Goal: Transaction & Acquisition: Purchase product/service

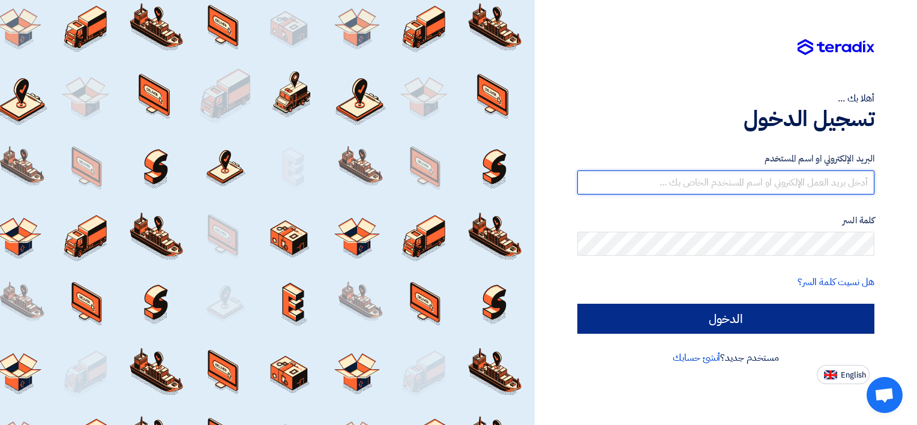
type input "[EMAIL_ADDRESS][DOMAIN_NAME]"
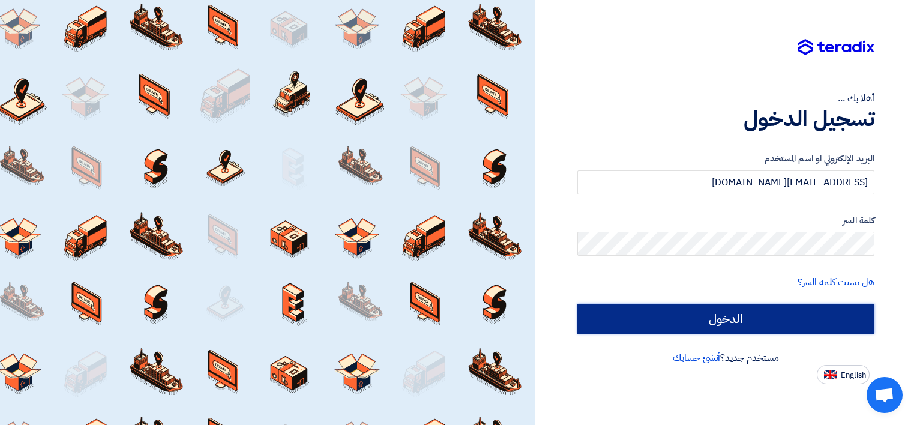
click at [713, 326] on input "الدخول" at bounding box center [725, 319] width 297 height 30
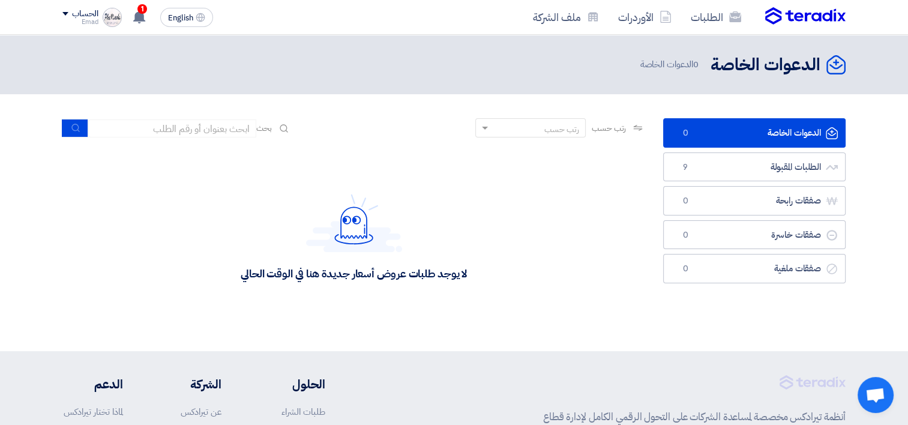
scroll to position [23, 0]
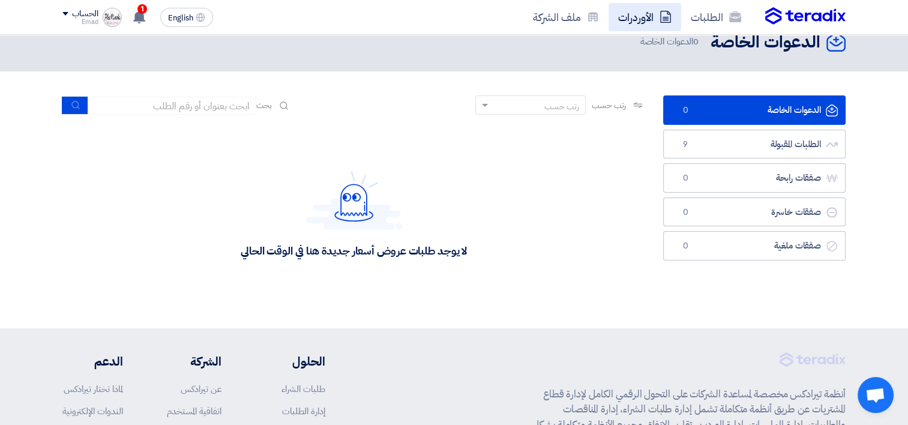
click at [639, 16] on link "الأوردرات" at bounding box center [645, 17] width 73 height 28
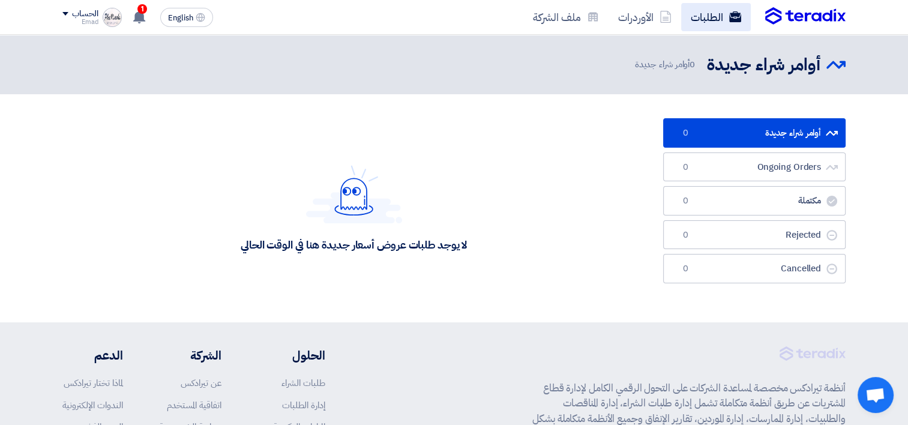
click at [703, 17] on link "الطلبات" at bounding box center [716, 17] width 70 height 28
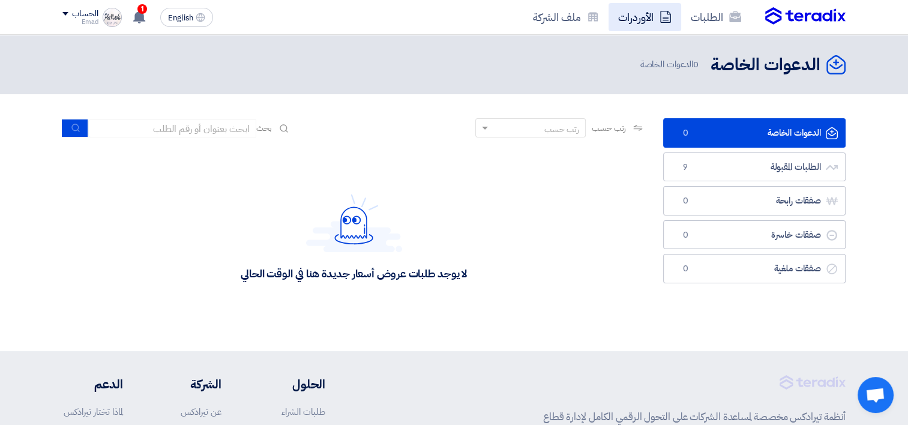
click at [655, 19] on link "الأوردرات" at bounding box center [645, 17] width 73 height 28
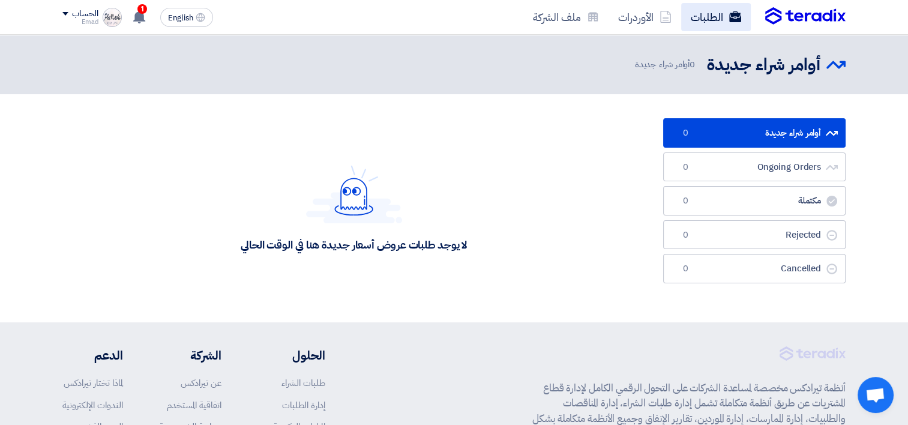
click at [691, 14] on link "الطلبات" at bounding box center [716, 17] width 70 height 28
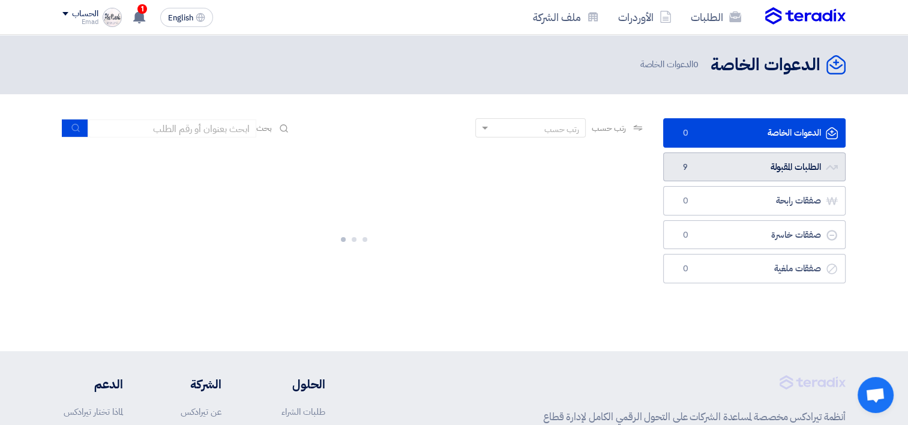
click at [719, 158] on link "الطلبات المقبولة الطلبات المقبولة 9" at bounding box center [754, 166] width 182 height 29
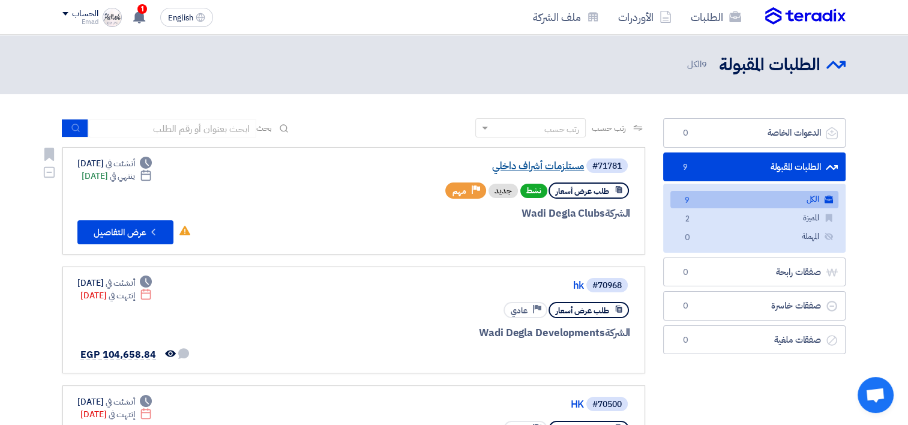
click at [535, 165] on link "مستلزمات أشراف داخلي" at bounding box center [464, 166] width 240 height 11
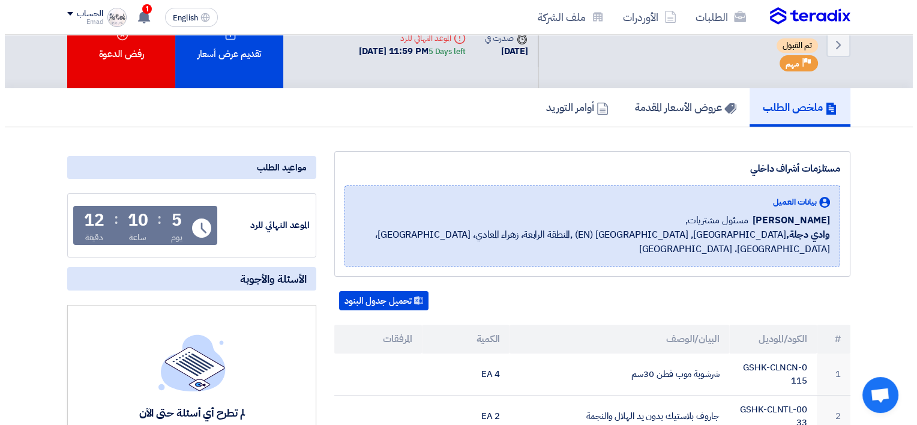
scroll to position [37, 0]
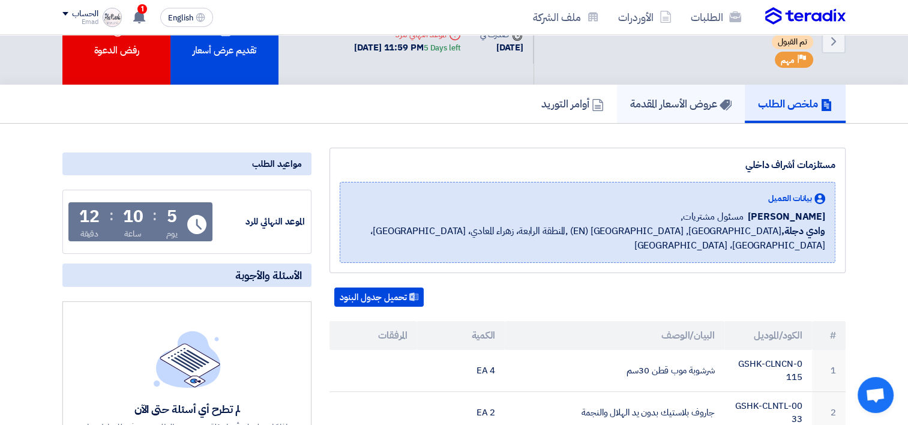
click at [678, 97] on h5 "عروض الأسعار المقدمة" at bounding box center [680, 104] width 101 height 14
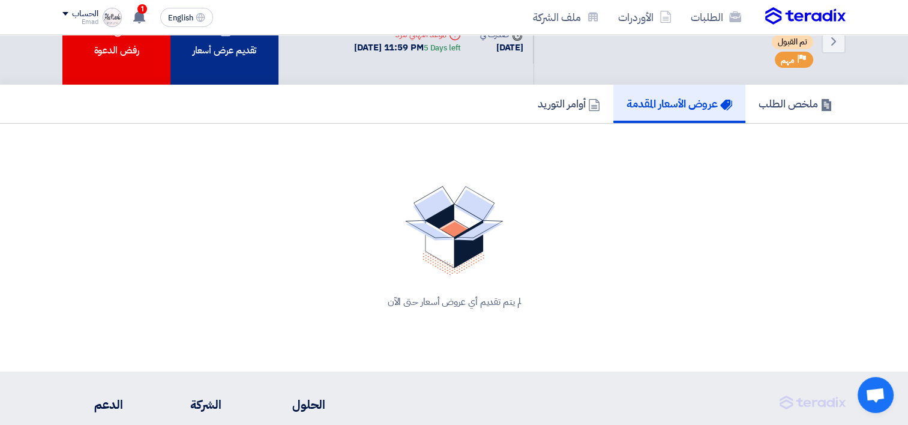
click at [255, 55] on div "تقديم عرض أسعار" at bounding box center [224, 41] width 108 height 87
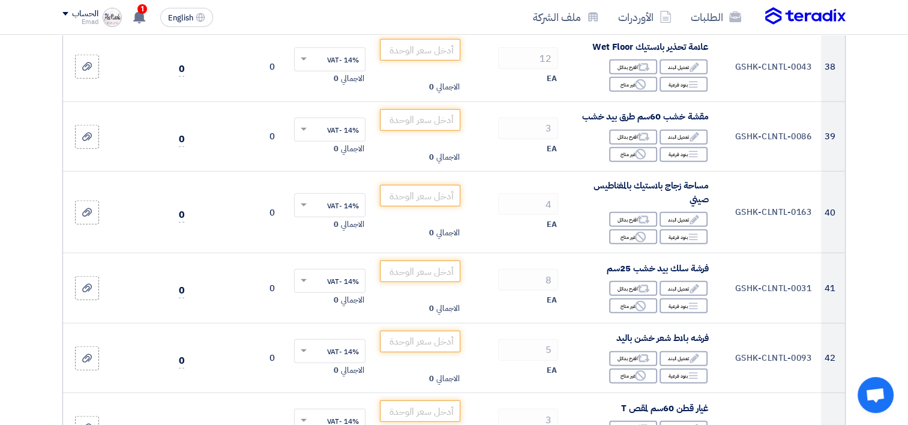
scroll to position [2904, 0]
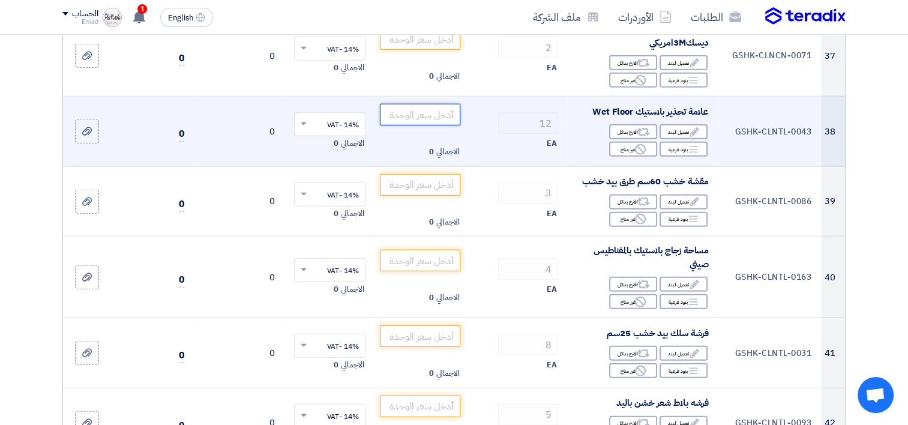
click at [435, 123] on input "number" at bounding box center [420, 115] width 81 height 22
type input "270"
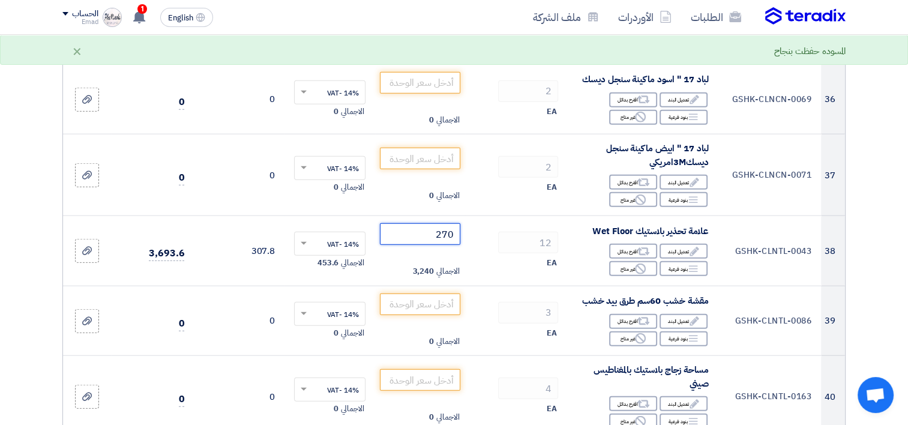
scroll to position [2795, 0]
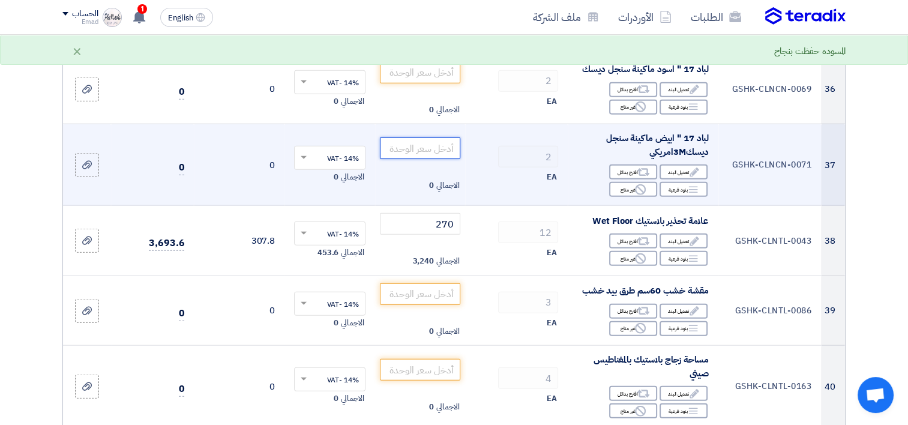
click at [435, 159] on input "number" at bounding box center [420, 148] width 81 height 22
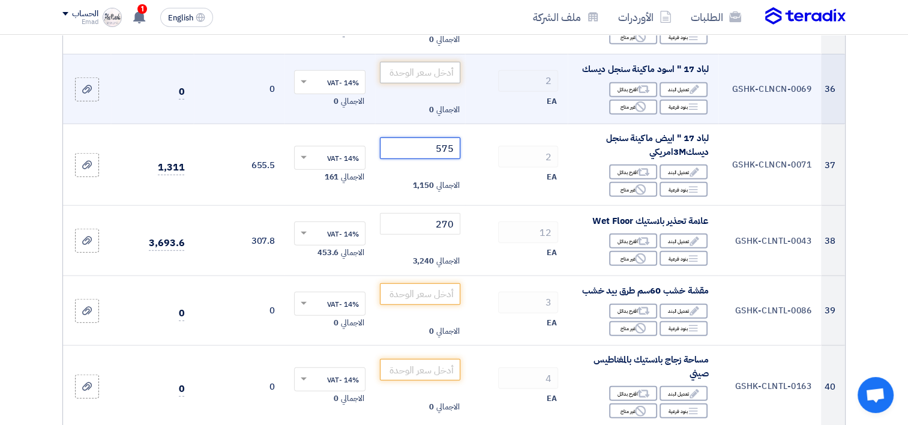
type input "575"
click at [426, 83] on input "number" at bounding box center [420, 73] width 81 height 22
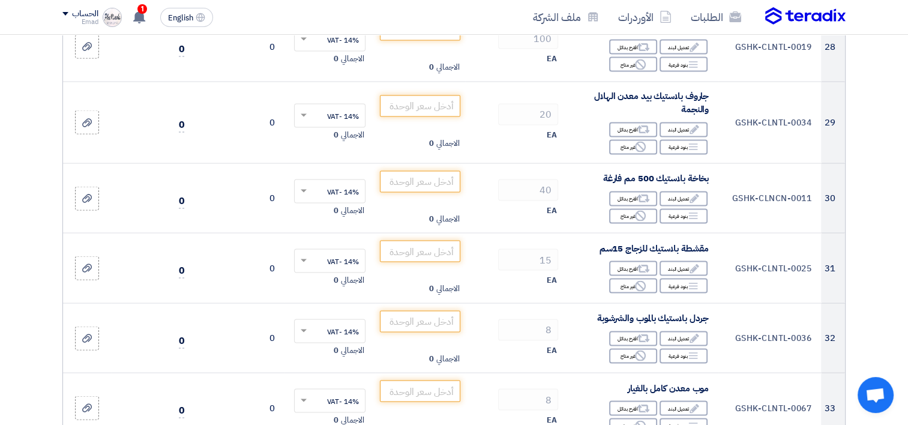
scroll to position [2243, 0]
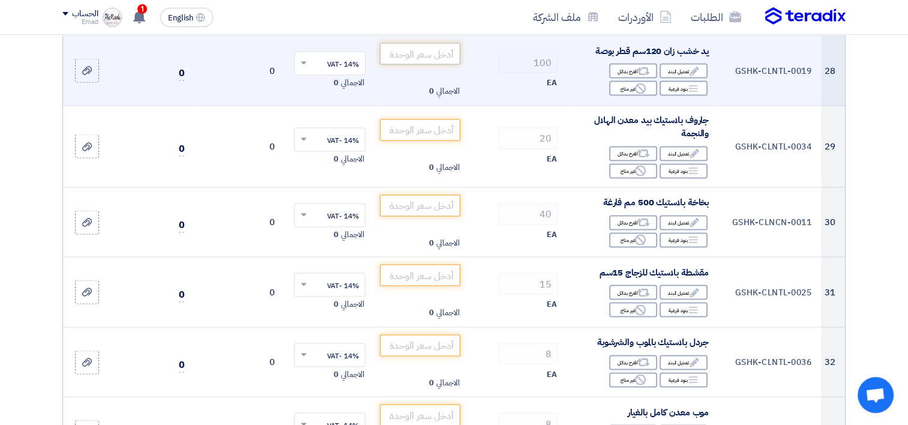
type input "575"
click at [439, 64] on input "number" at bounding box center [420, 54] width 81 height 22
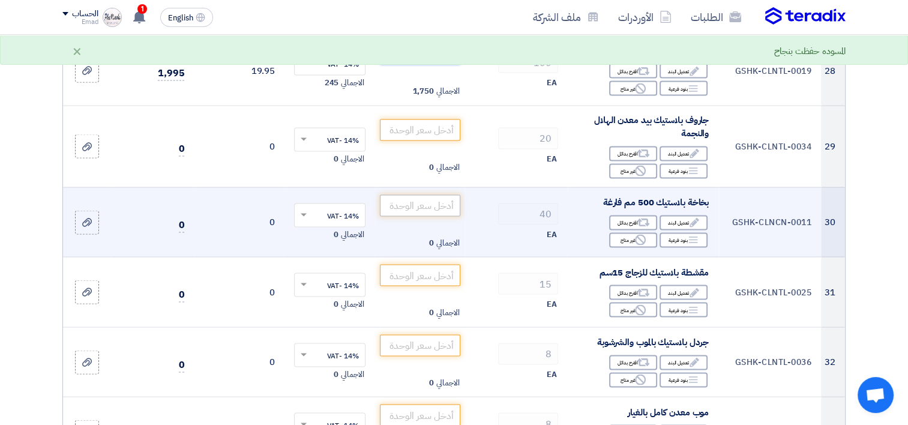
type input "17.50"
click at [415, 214] on input "number" at bounding box center [420, 205] width 81 height 22
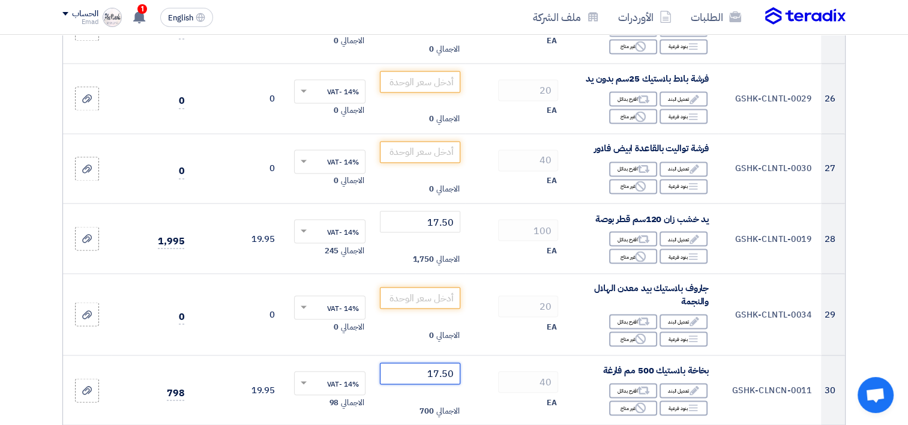
scroll to position [2069, 0]
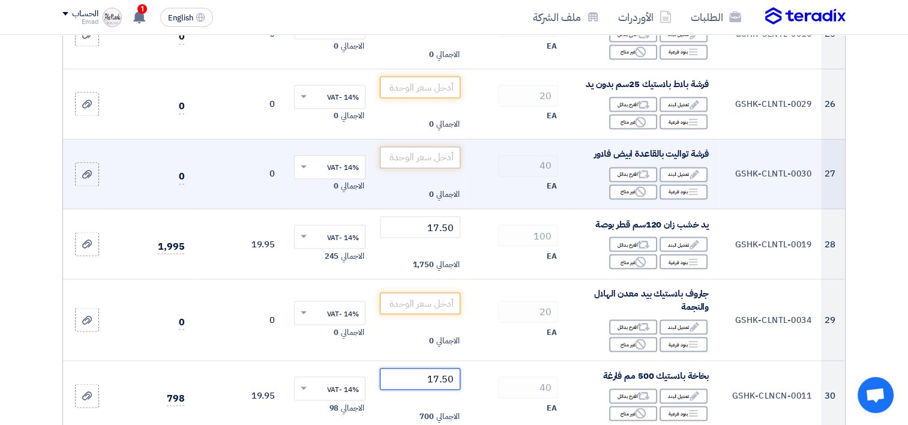
type input "17.50"
click at [427, 167] on input "number" at bounding box center [420, 157] width 81 height 22
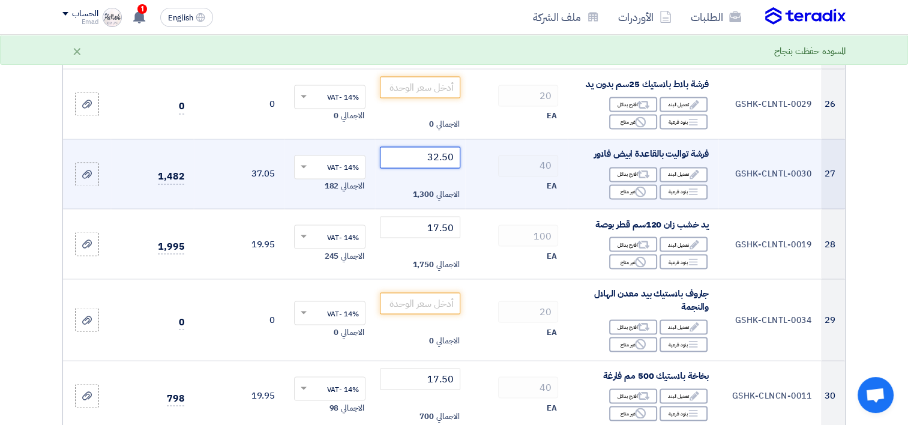
type input "32.50"
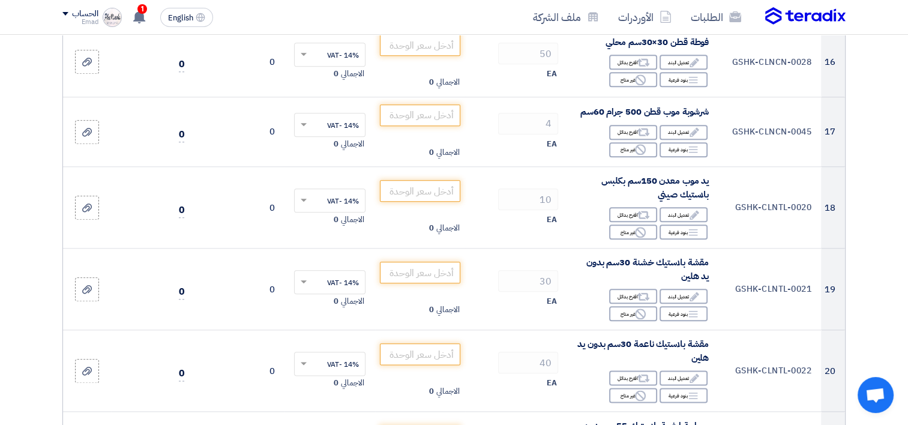
scroll to position [1347, 0]
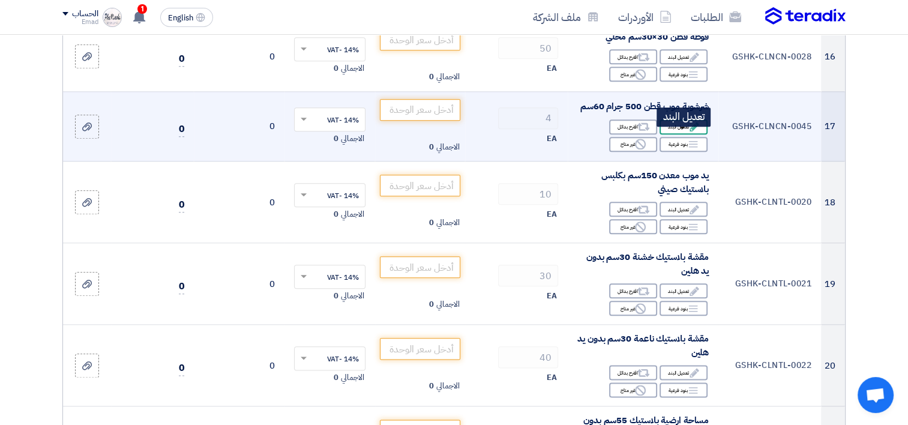
click at [681, 133] on div "Edit تعديل البند" at bounding box center [684, 126] width 48 height 15
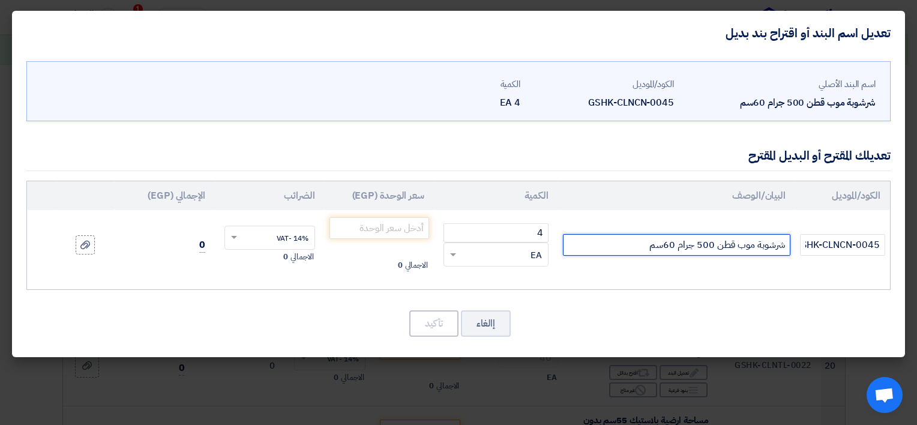
click at [708, 246] on input "شرشوبة موب قطن 500 جرام 60سم" at bounding box center [676, 245] width 227 height 22
click at [630, 250] on input "شرشوبة موب قطن 400 جرام 60سم" at bounding box center [676, 245] width 227 height 22
type input "شرشوبة موب قطن 400 جرام 60سم - lpgn"
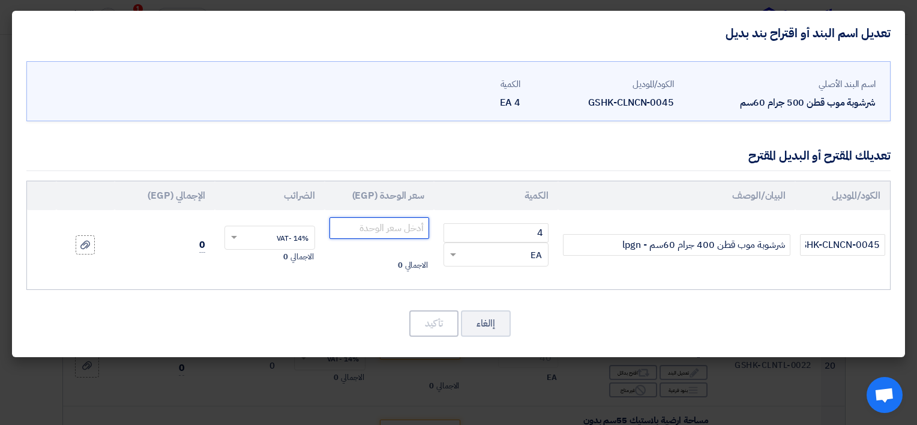
click at [405, 228] on input "number" at bounding box center [379, 228] width 100 height 22
type input "65"
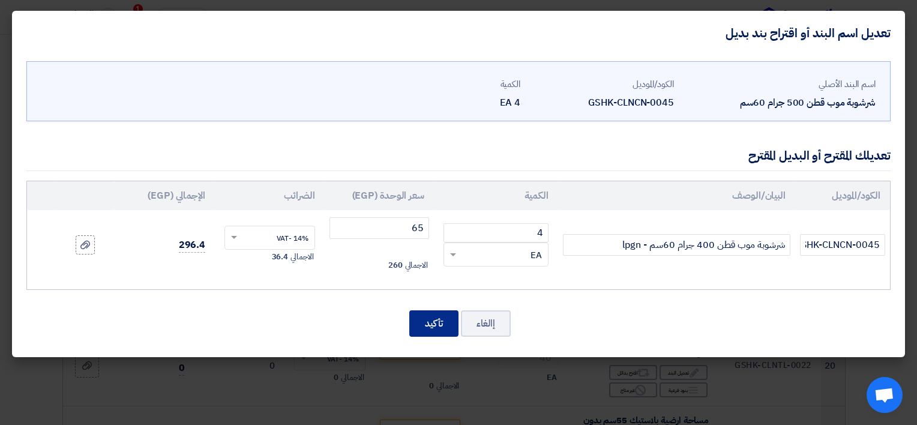
click at [442, 316] on button "تأكيد" at bounding box center [433, 323] width 49 height 26
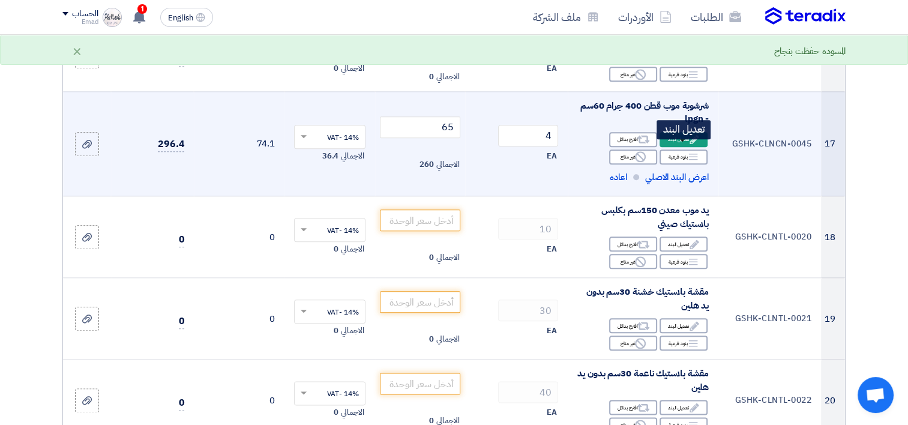
click at [682, 147] on div "Edit تعديل البند" at bounding box center [684, 139] width 48 height 15
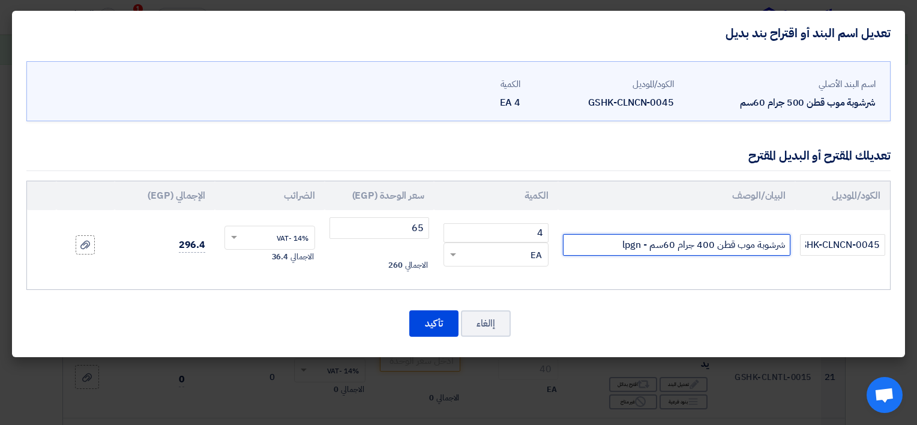
click at [631, 242] on input "شرشوبة موب قطن 400 جرام 60سم - lpgn" at bounding box center [676, 245] width 227 height 22
type input "شرشوبة موب قطن 400 جرام 60سم - محلى"
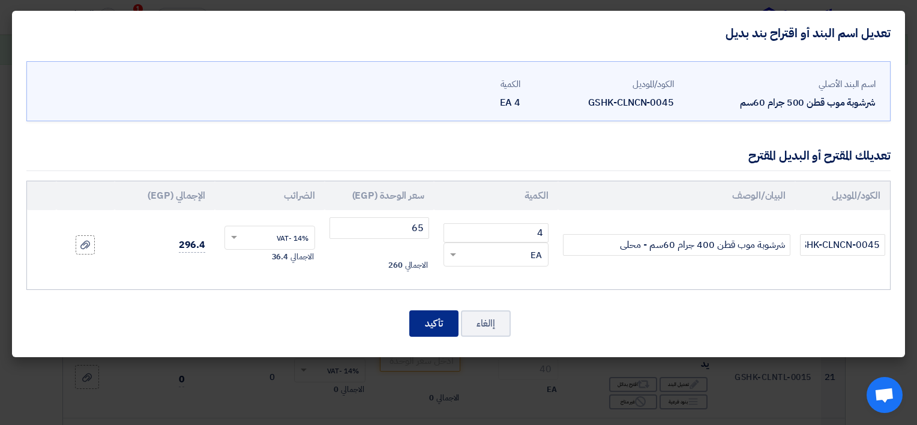
click at [440, 320] on button "تأكيد" at bounding box center [433, 323] width 49 height 26
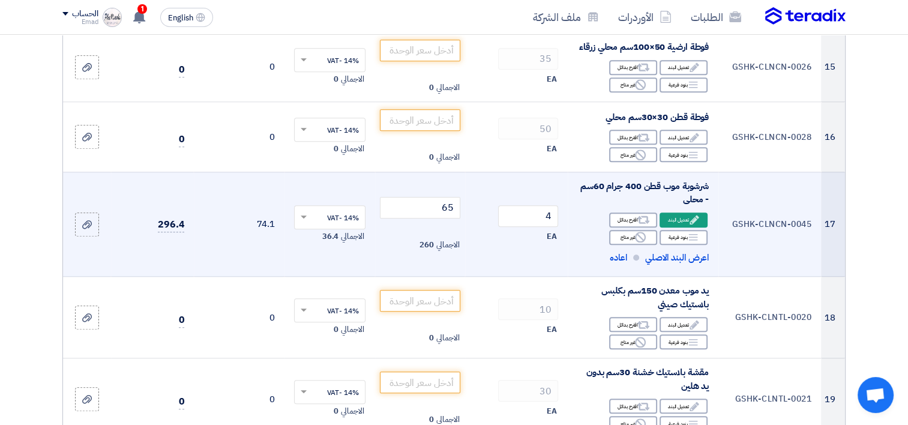
scroll to position [1251, 0]
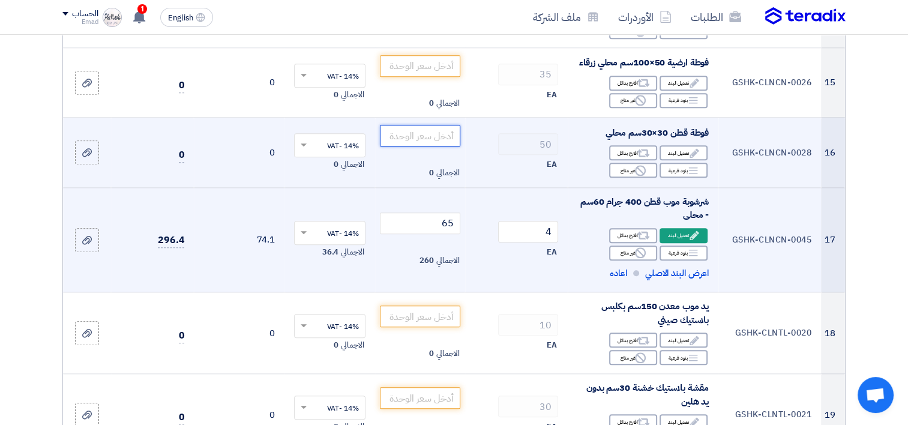
click at [442, 146] on input "number" at bounding box center [420, 136] width 81 height 22
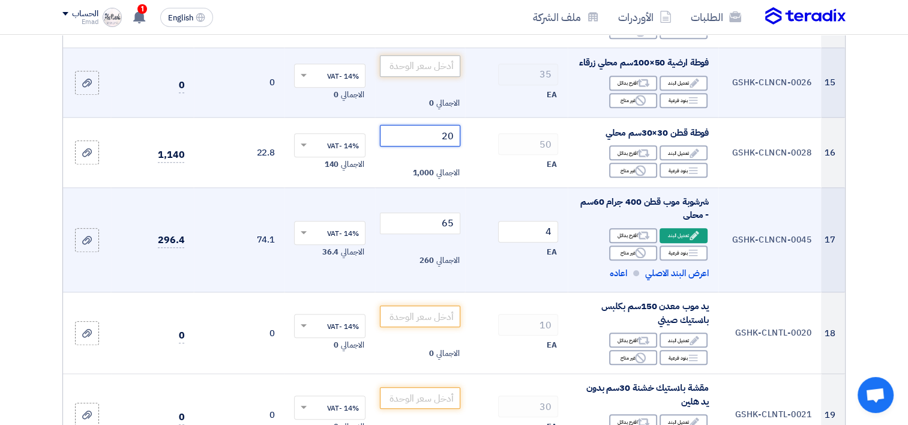
type input "20"
click at [420, 71] on input "number" at bounding box center [420, 66] width 81 height 22
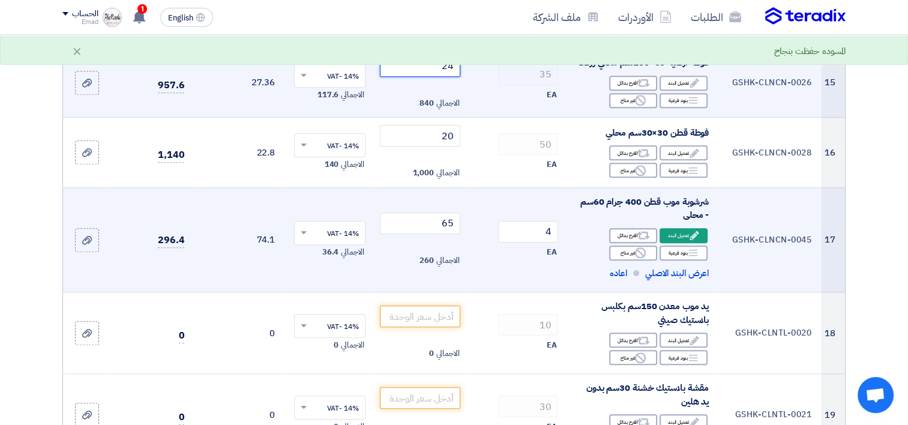
type input "24"
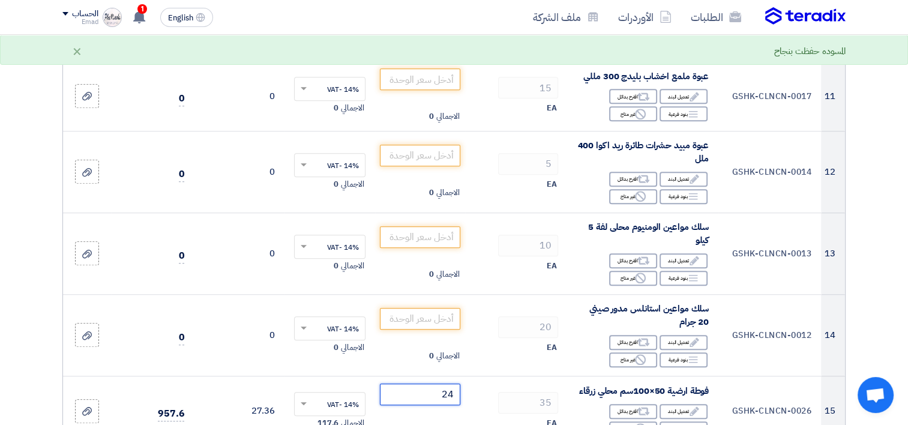
scroll to position [928, 0]
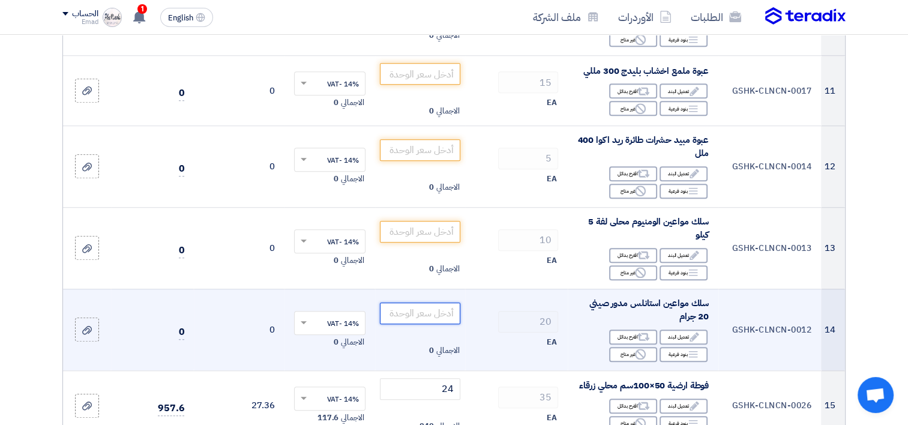
click at [445, 309] on input "number" at bounding box center [420, 313] width 81 height 22
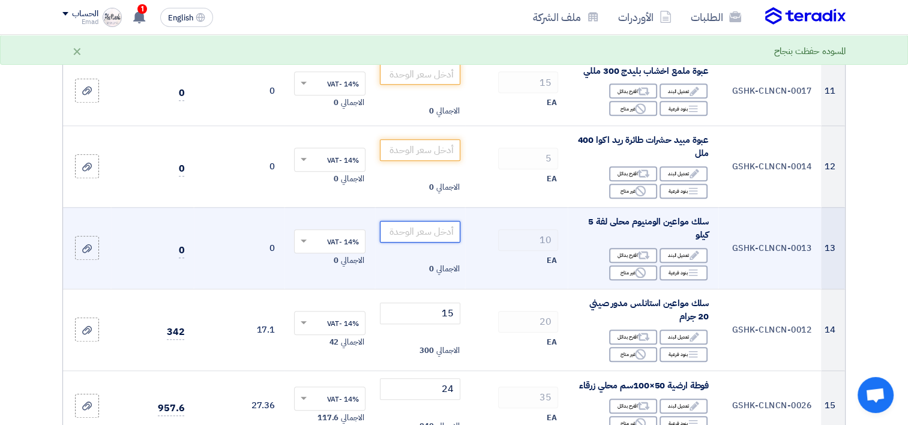
click at [437, 226] on input "number" at bounding box center [420, 232] width 81 height 22
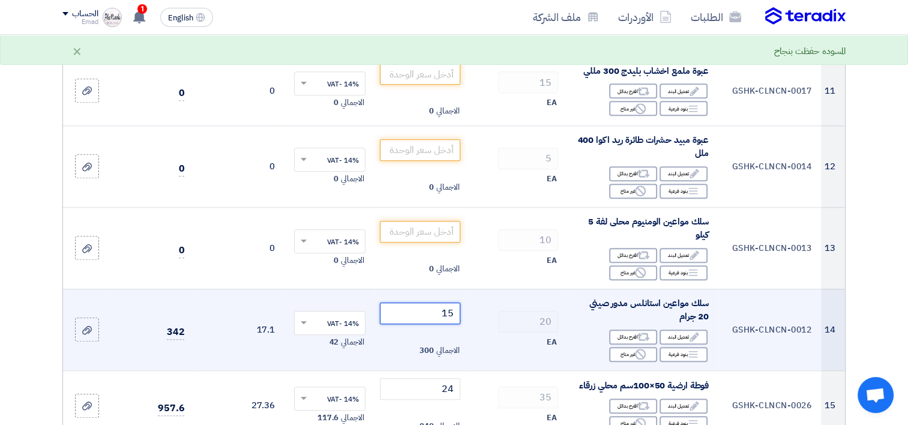
click at [430, 312] on input "15" at bounding box center [420, 313] width 81 height 22
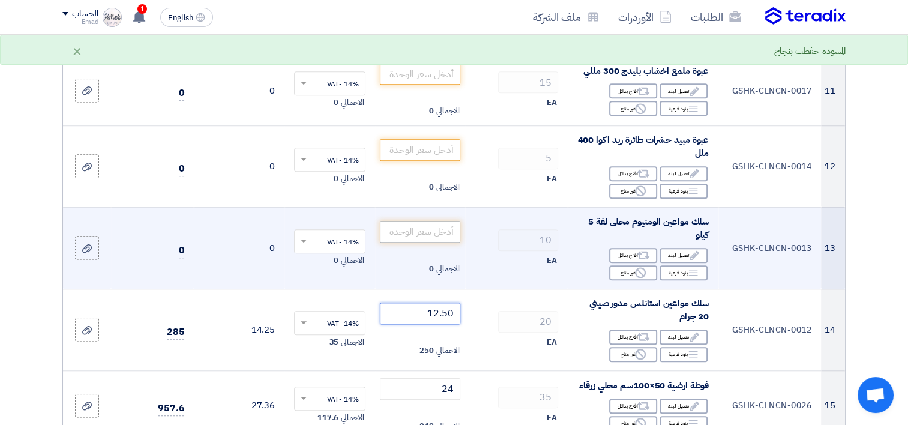
type input "12.50"
click at [418, 226] on input "number" at bounding box center [420, 232] width 81 height 22
type input "400"
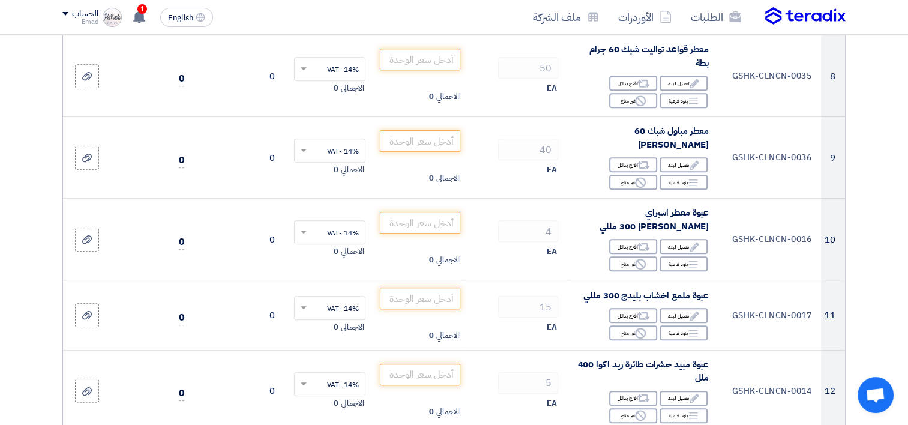
scroll to position [715, 0]
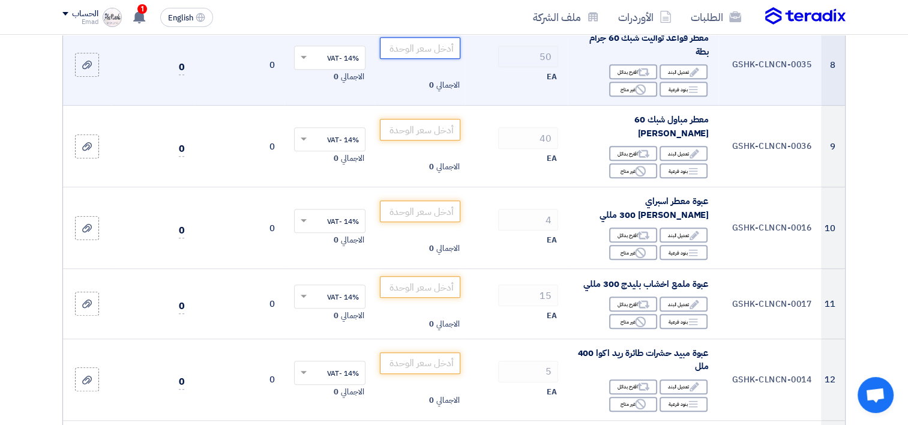
click at [441, 58] on input "number" at bounding box center [420, 48] width 81 height 22
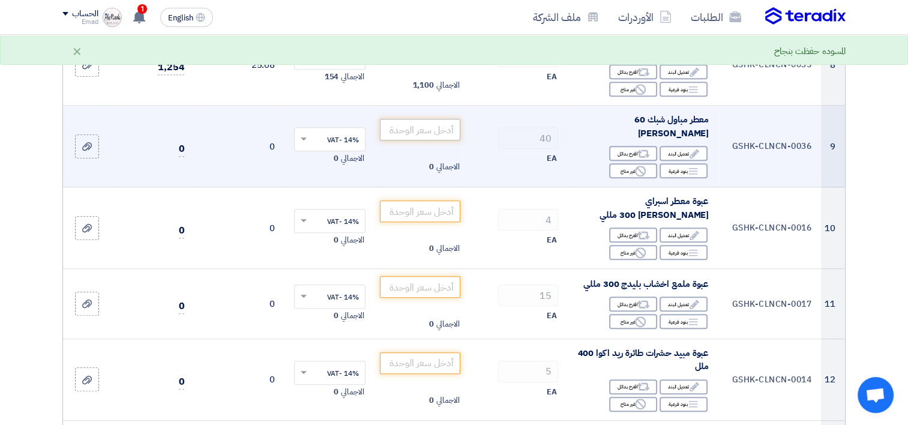
type input "22"
click at [442, 133] on input "number" at bounding box center [420, 130] width 81 height 22
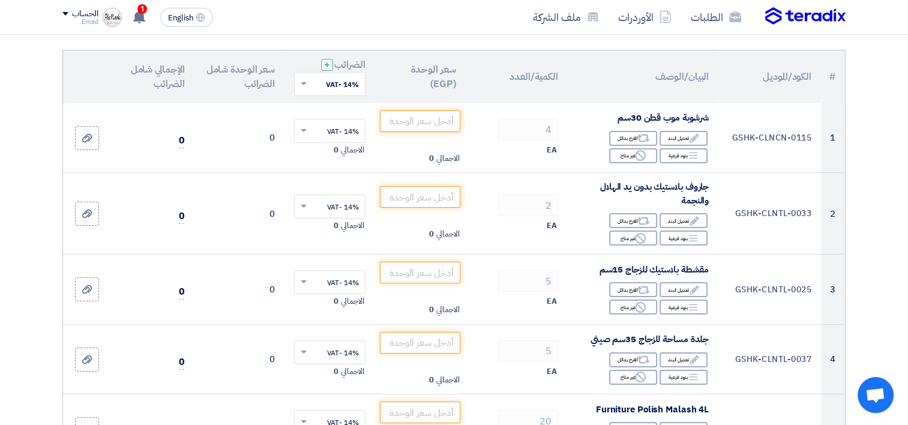
scroll to position [118, 0]
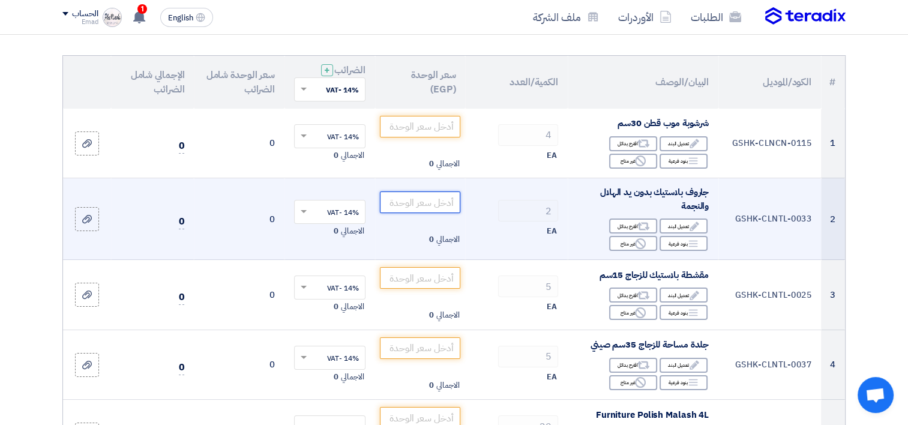
click at [442, 193] on input "number" at bounding box center [420, 202] width 81 height 22
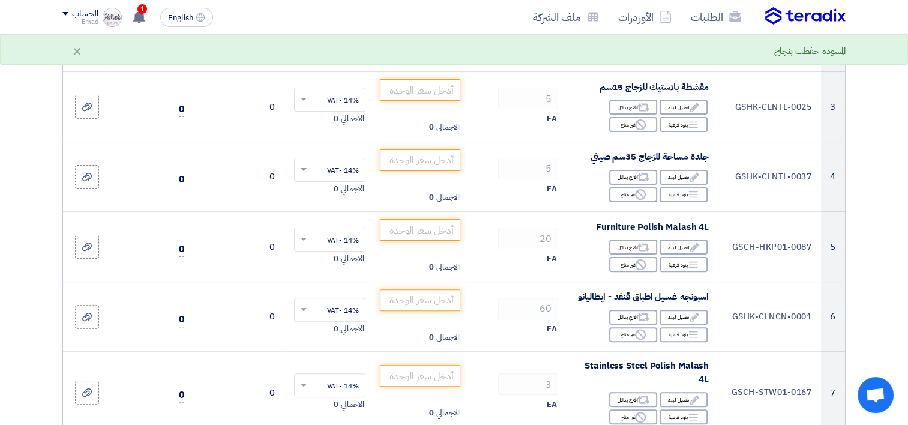
scroll to position [310, 0]
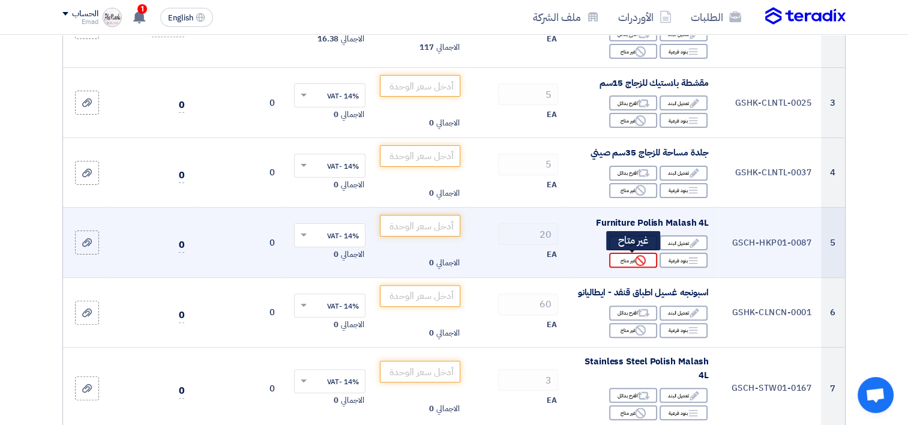
type input "58.50"
click at [636, 257] on use at bounding box center [640, 260] width 11 height 11
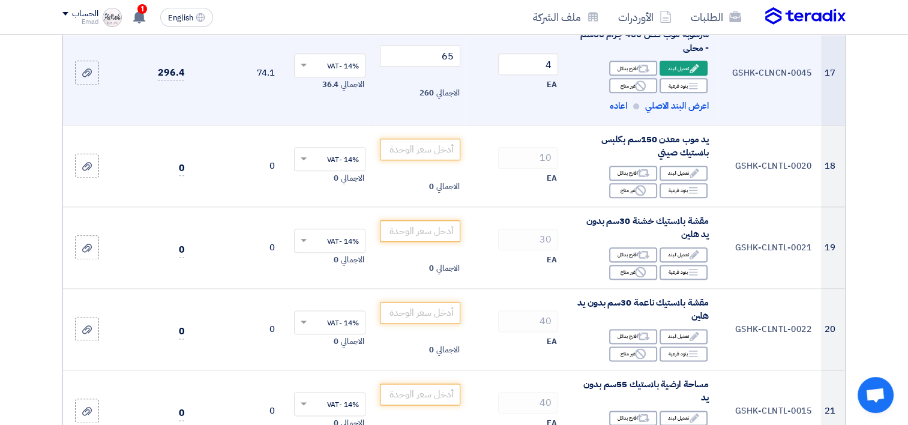
scroll to position [1446, 0]
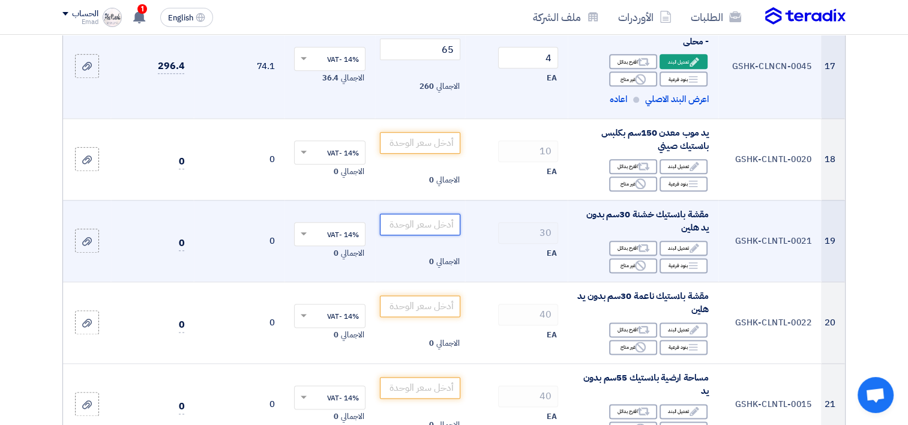
click at [415, 227] on input "number" at bounding box center [420, 225] width 81 height 22
type input "40"
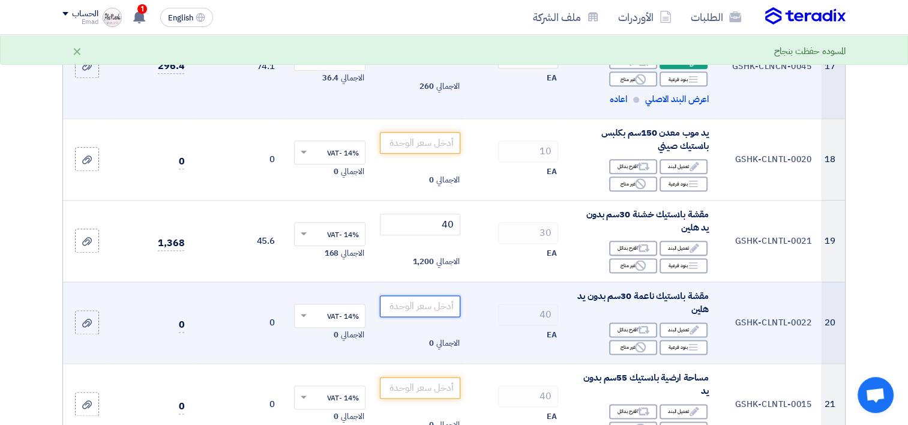
click at [417, 308] on input "number" at bounding box center [420, 306] width 81 height 22
type input "40"
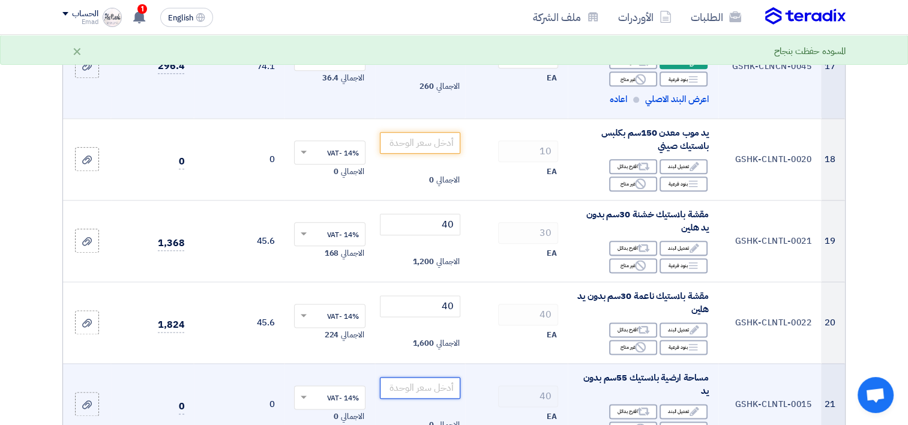
click at [429, 399] on input "number" at bounding box center [420, 388] width 81 height 22
type input "50"
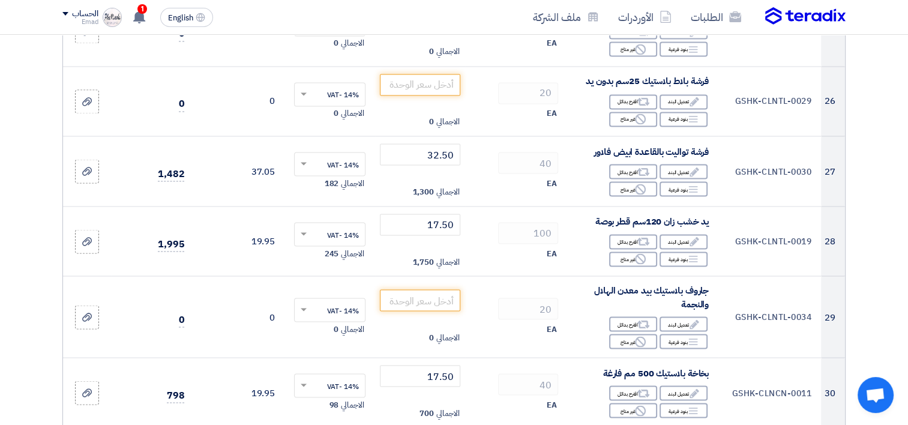
scroll to position [2139, 0]
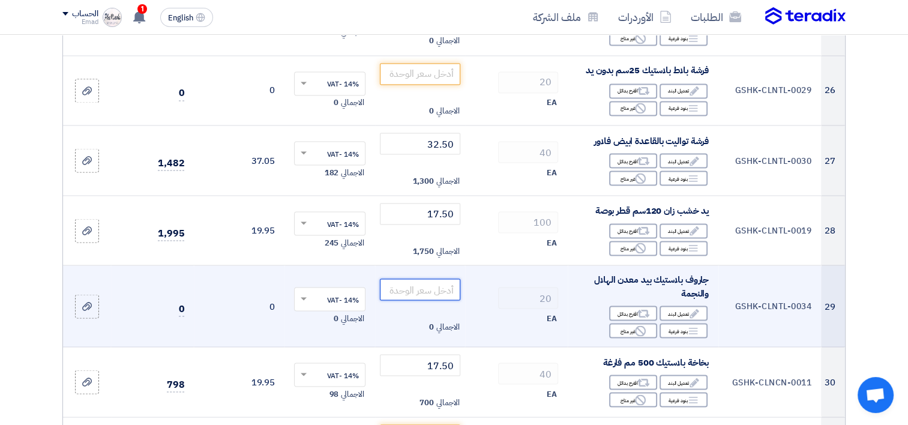
click at [432, 298] on input "number" at bounding box center [420, 289] width 81 height 22
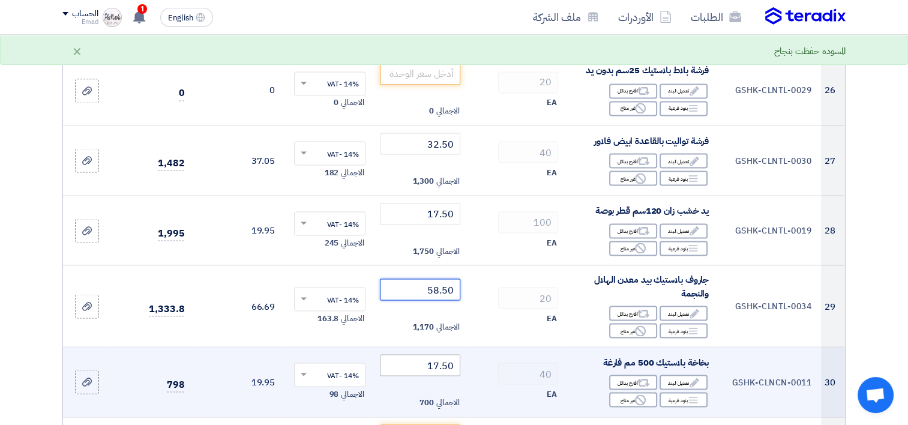
type input "58.50"
click at [441, 375] on input "17.50" at bounding box center [420, 365] width 81 height 22
type input "15"
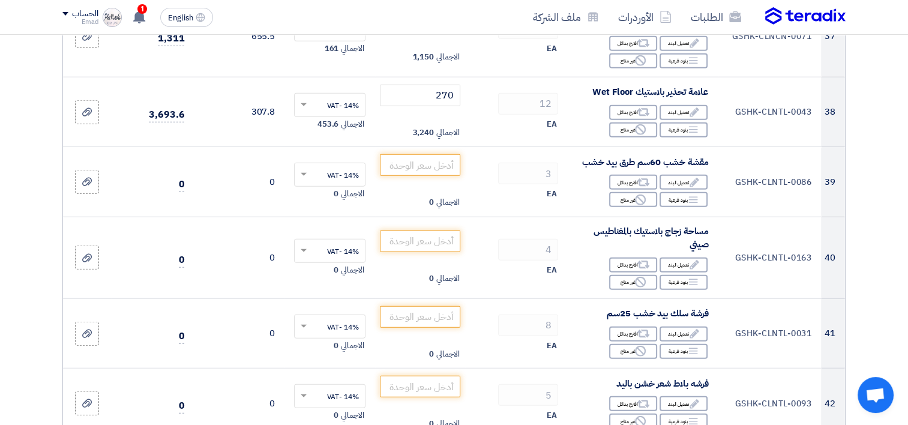
scroll to position [2991, 0]
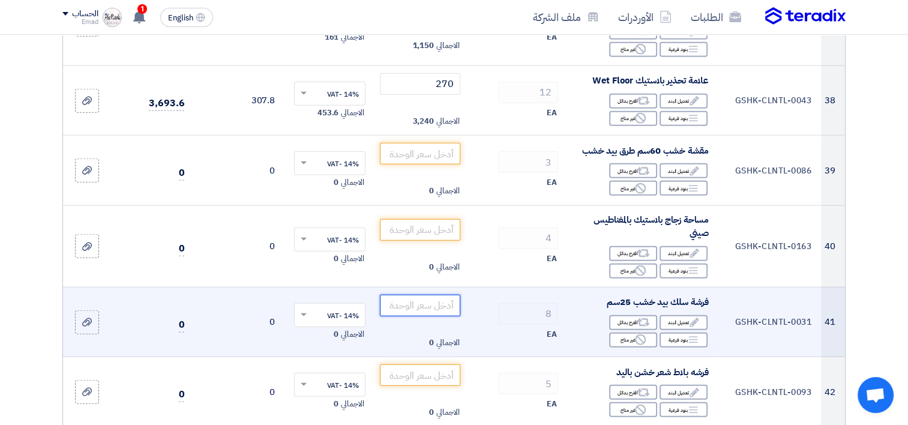
click at [431, 316] on input "number" at bounding box center [420, 306] width 81 height 22
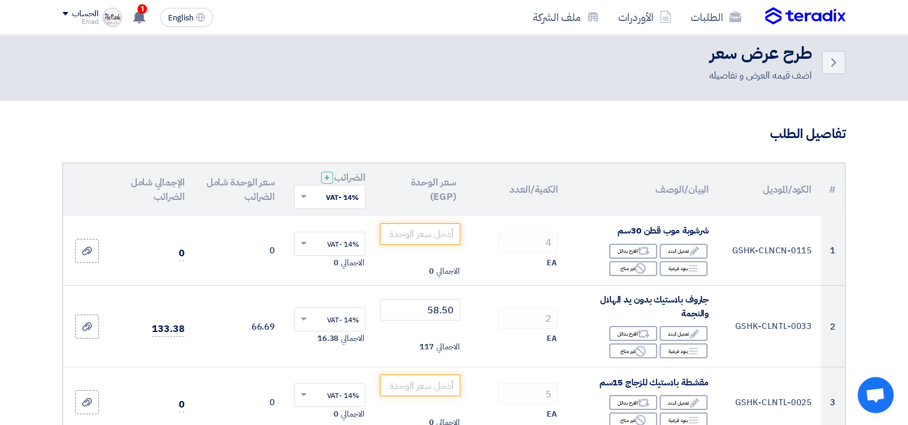
scroll to position [0, 0]
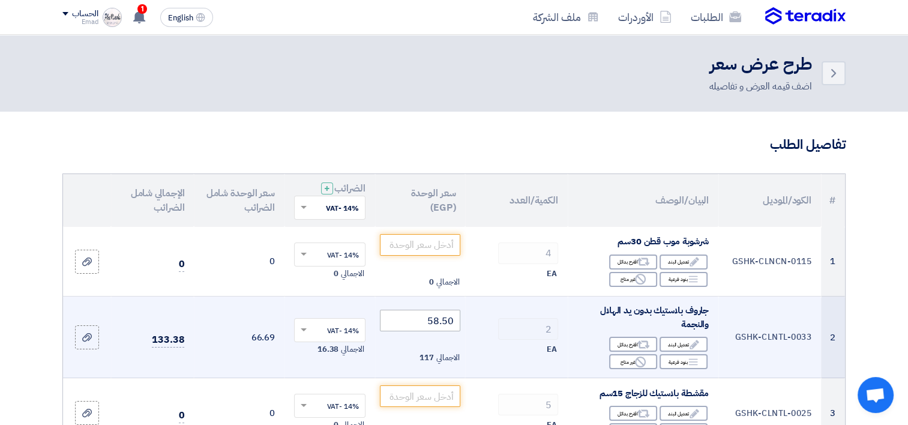
type input "35"
click at [413, 324] on input "58.50" at bounding box center [420, 321] width 81 height 22
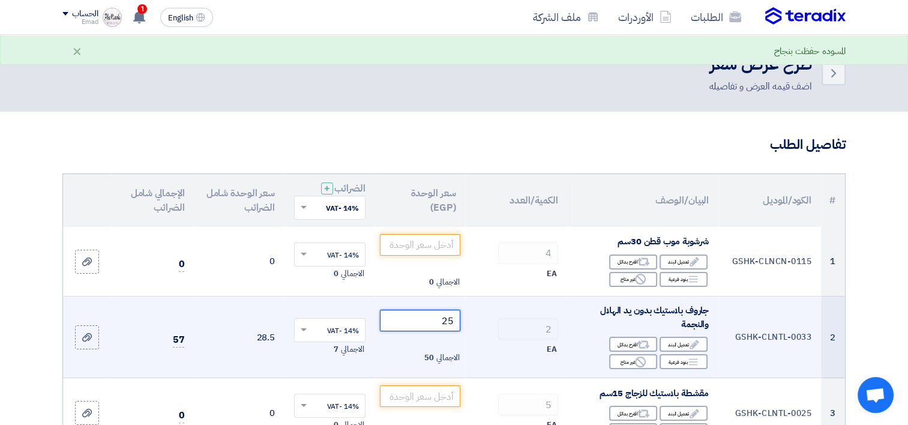
type input "25"
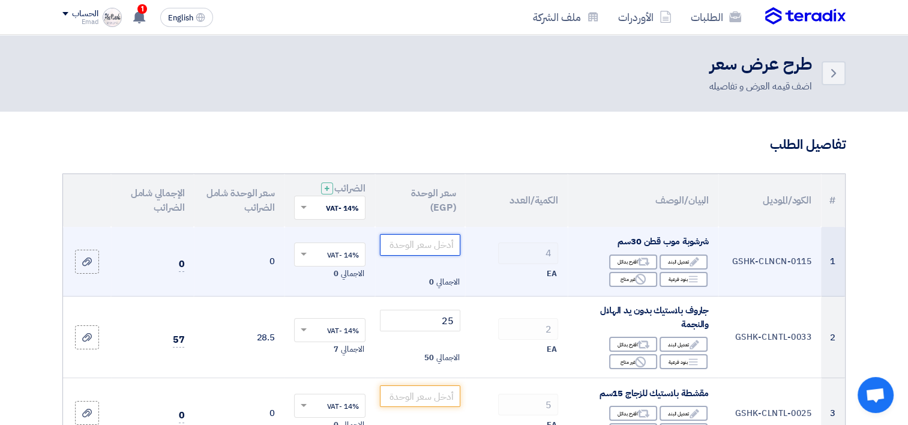
click at [453, 245] on input "number" at bounding box center [420, 245] width 81 height 22
type input "35"
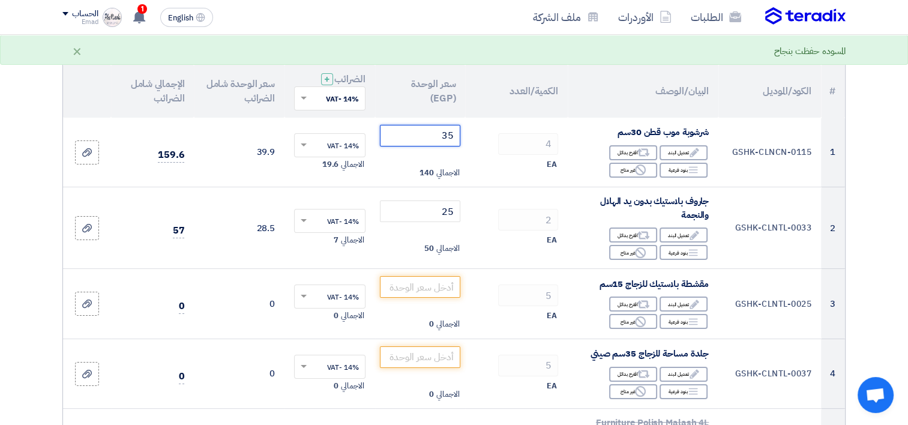
scroll to position [120, 0]
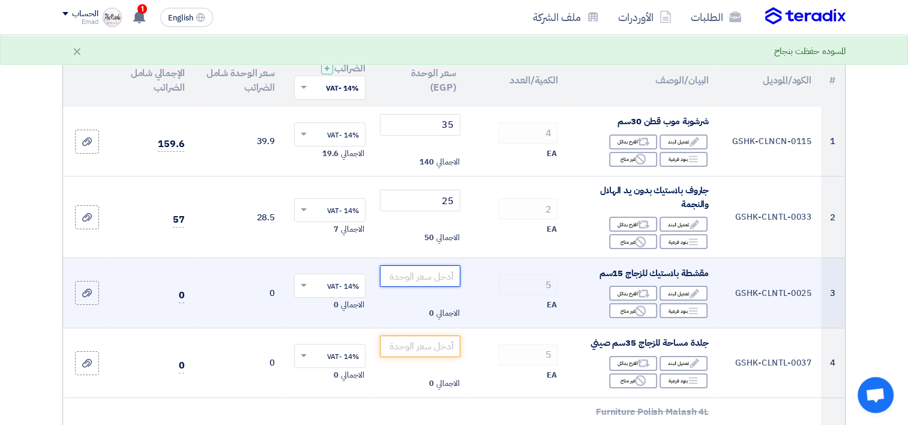
click at [445, 274] on input "number" at bounding box center [420, 276] width 81 height 22
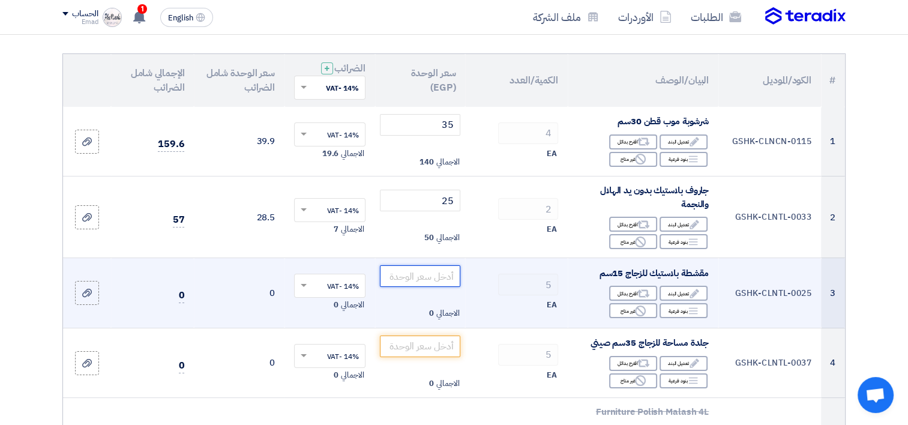
click at [443, 272] on input "number" at bounding box center [420, 276] width 81 height 22
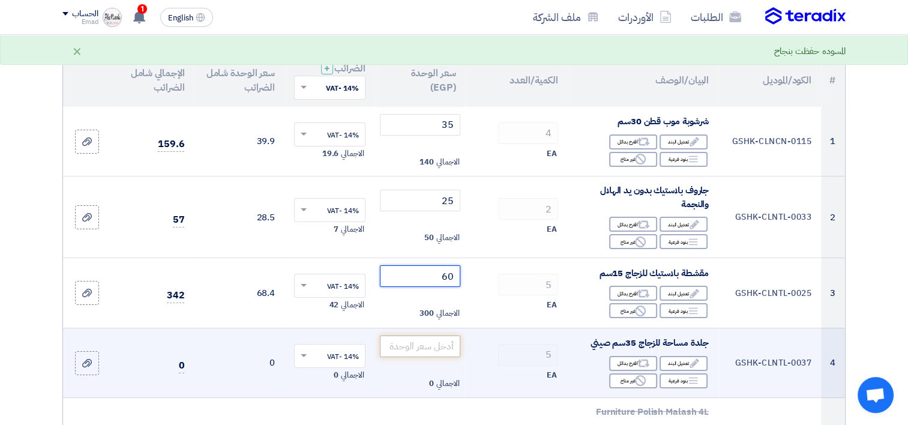
type input "60"
click at [439, 346] on input "number" at bounding box center [420, 346] width 81 height 22
type input "37.50"
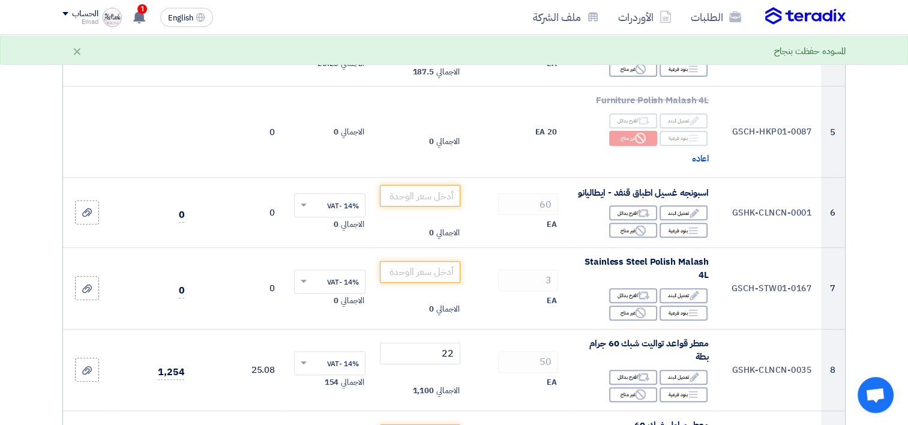
scroll to position [432, 0]
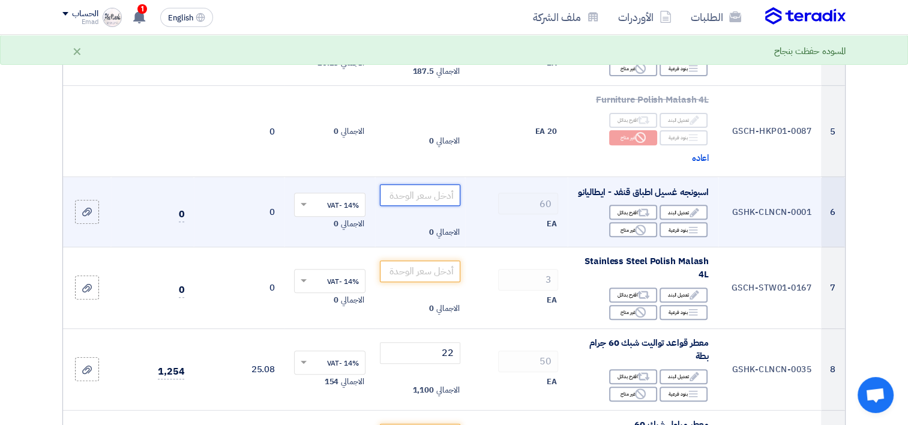
click at [427, 203] on input "number" at bounding box center [420, 195] width 81 height 22
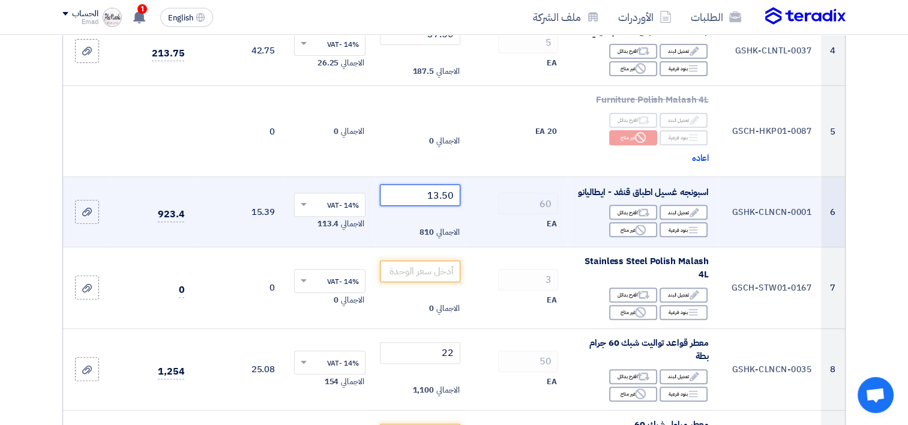
type input "13.50"
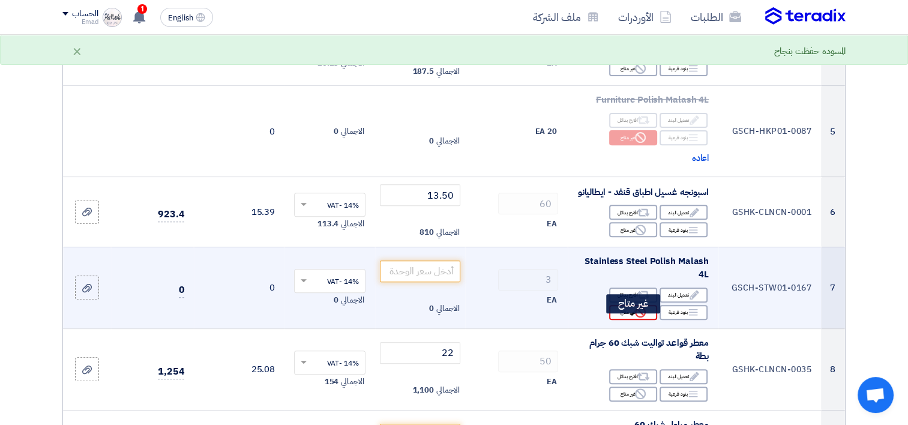
click at [633, 320] on div "Reject غير متاح" at bounding box center [633, 312] width 48 height 15
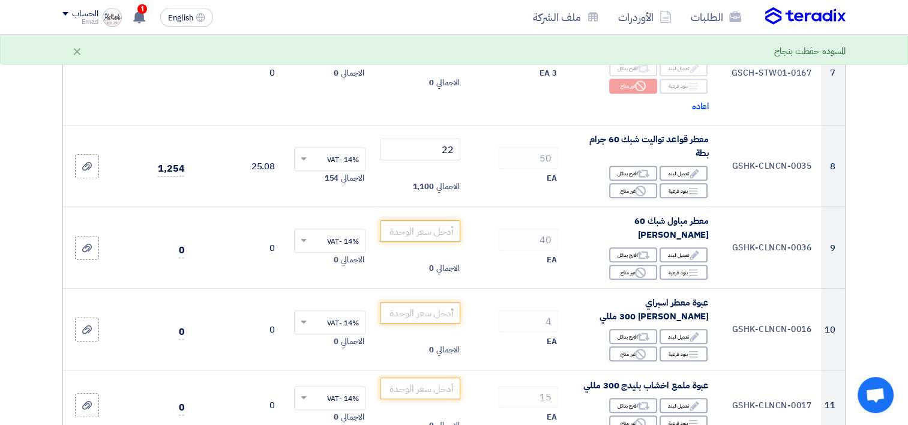
scroll to position [672, 0]
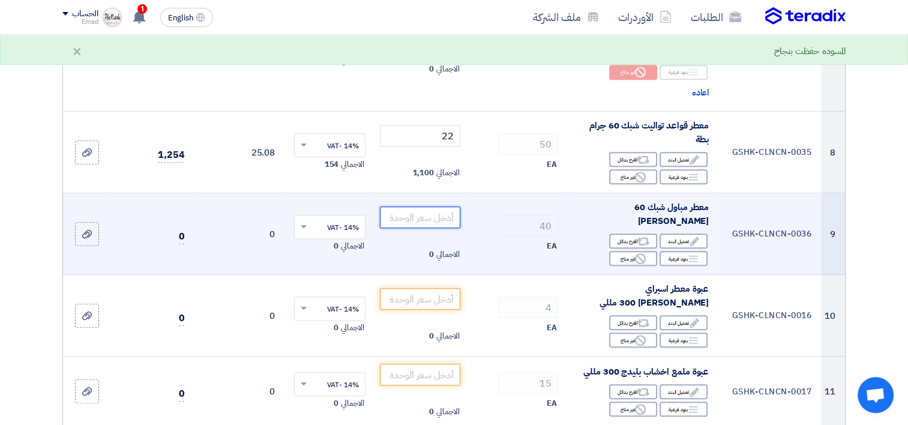
click at [430, 225] on input "number" at bounding box center [420, 217] width 81 height 22
type input "19.50"
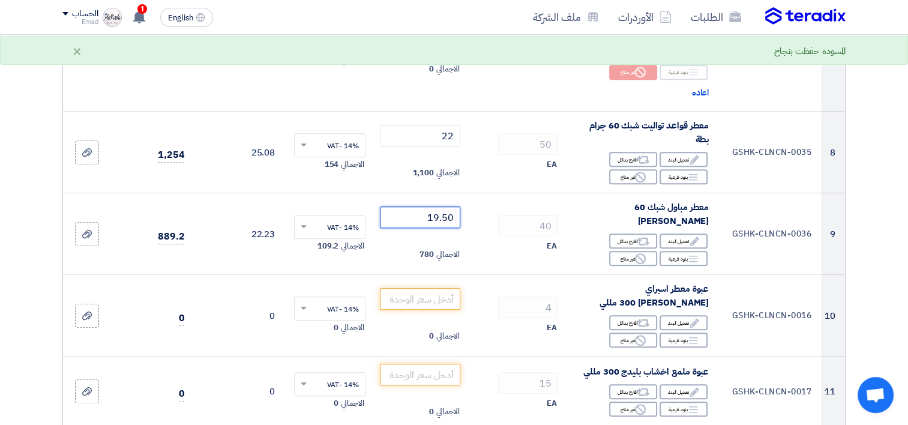
scroll to position [777, 0]
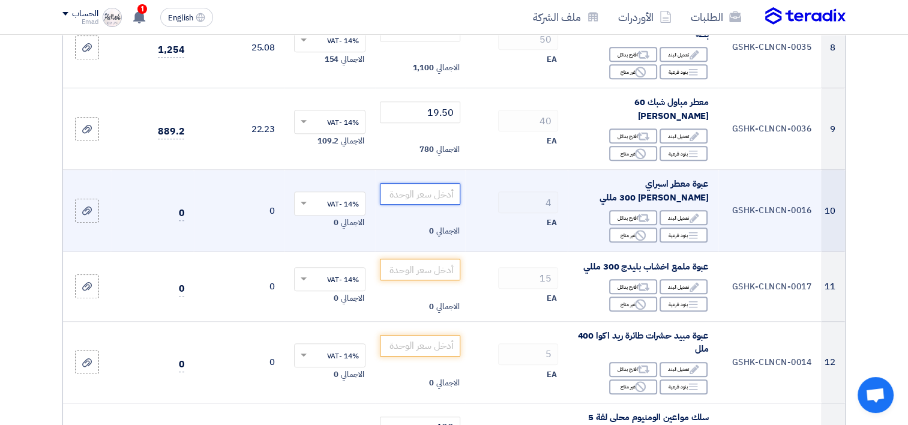
click at [447, 194] on input "number" at bounding box center [420, 194] width 81 height 22
type input "75"
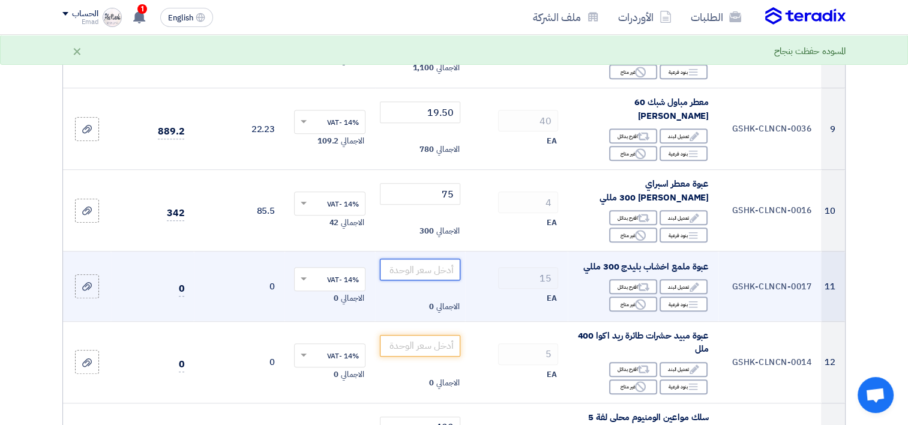
click at [439, 259] on input "number" at bounding box center [420, 270] width 81 height 22
type input "72.50"
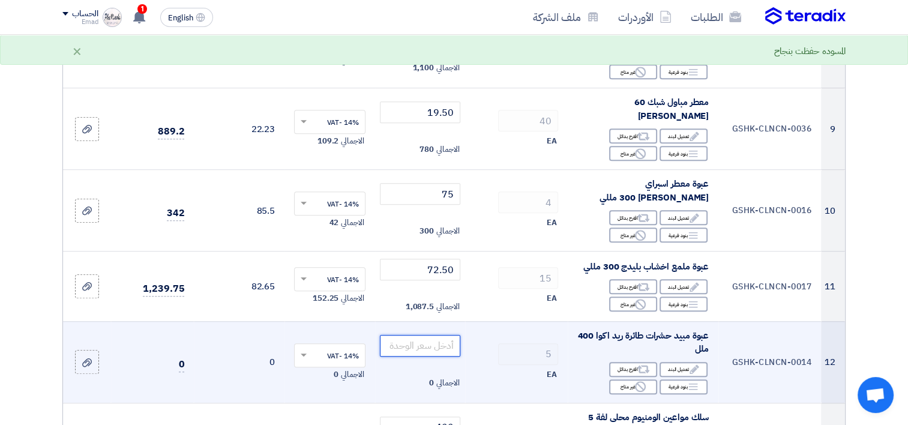
click at [434, 346] on input "number" at bounding box center [420, 346] width 81 height 22
type input "110"
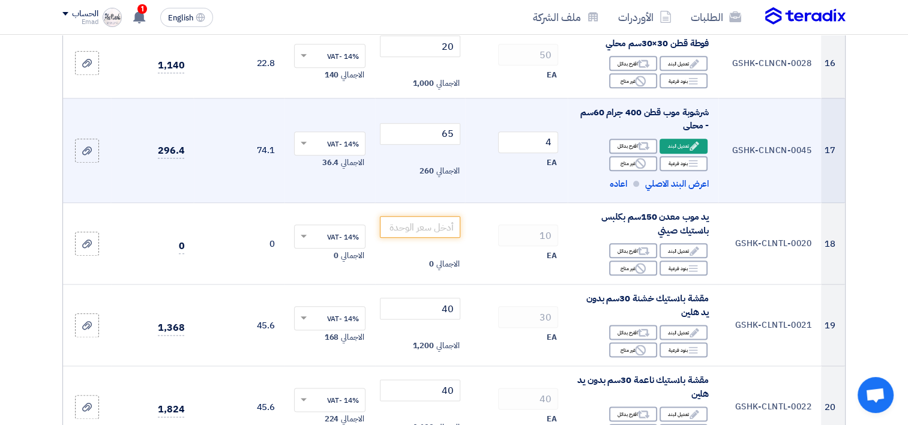
scroll to position [1390, 0]
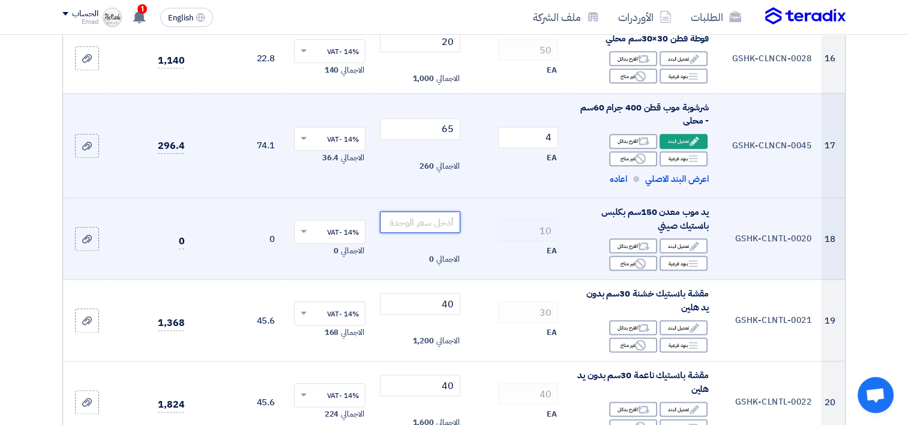
click at [431, 233] on input "number" at bounding box center [420, 222] width 81 height 22
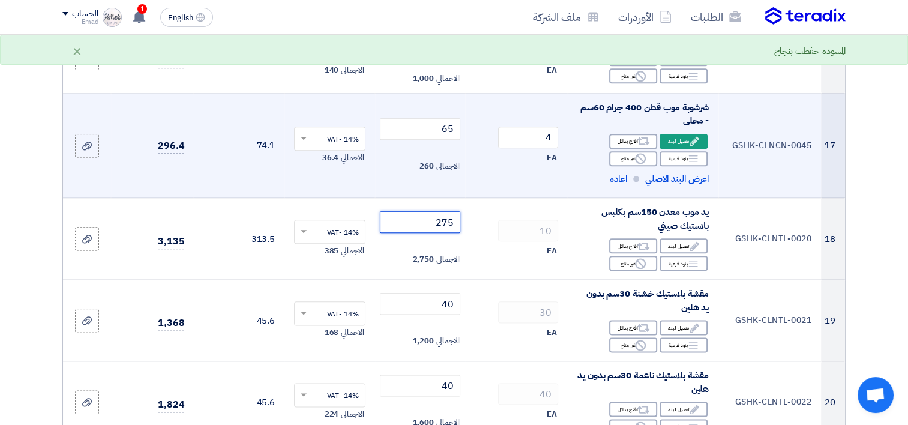
scroll to position [1414, 0]
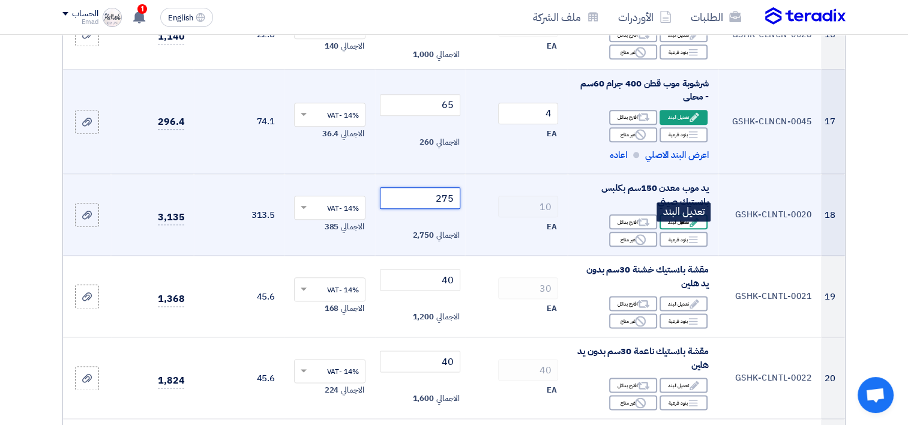
type input "275"
click at [675, 229] on div "Edit تعديل البند" at bounding box center [684, 221] width 48 height 15
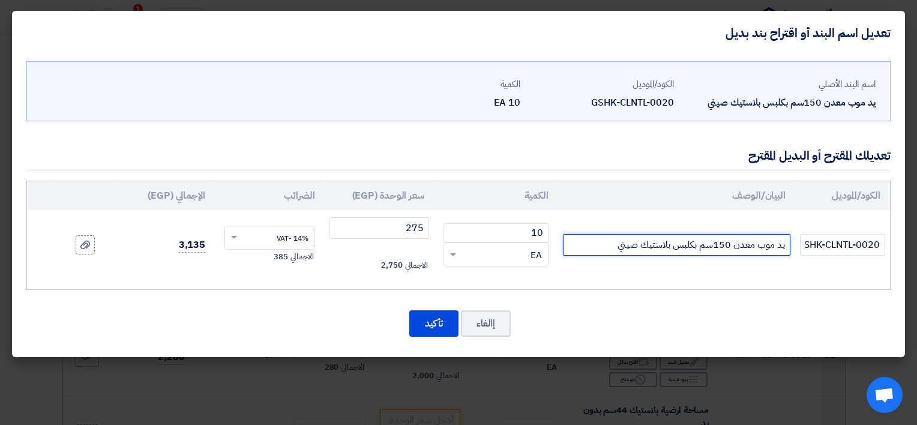
click at [610, 244] on input "يد موب معدن 150سم بكلبس بلاستيك صيني" at bounding box center [676, 245] width 227 height 22
type input "يد موب معدن 150سم بكلبس بلاستيك صيني - بدون غيار"
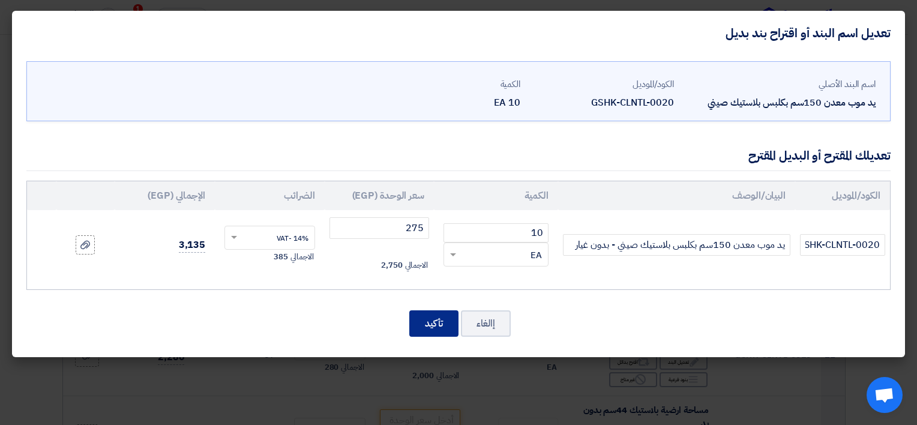
click at [432, 328] on button "تأكيد" at bounding box center [433, 323] width 49 height 26
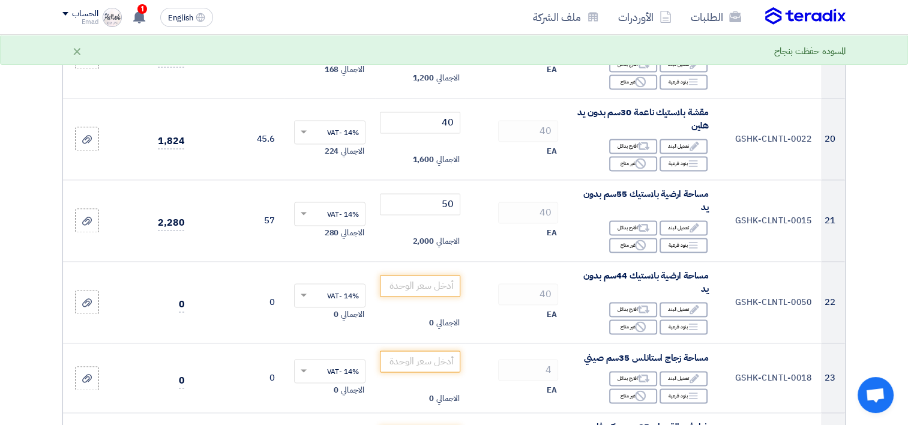
scroll to position [1678, 0]
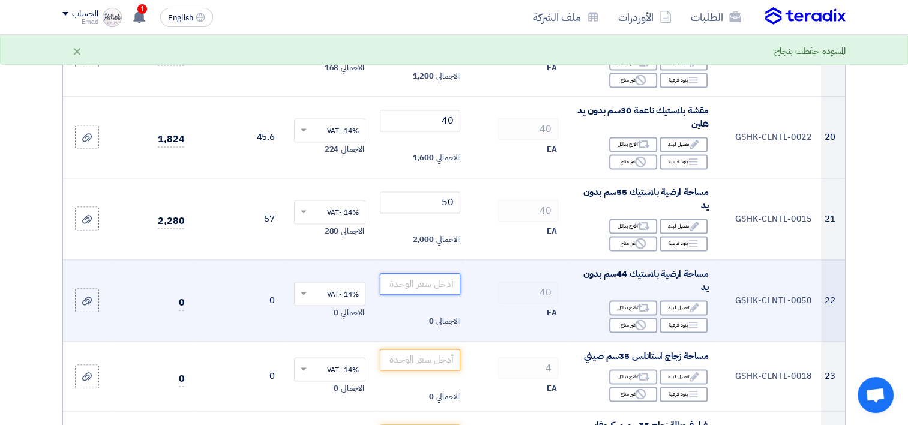
click at [436, 293] on input "number" at bounding box center [420, 284] width 81 height 22
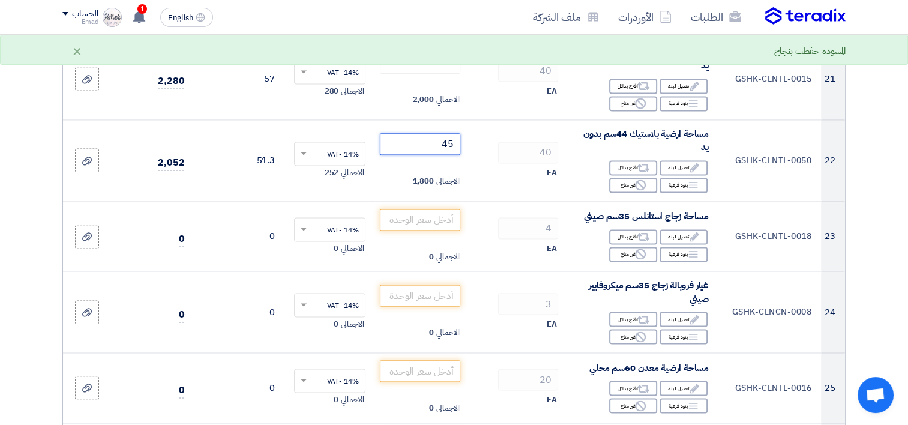
scroll to position [1822, 0]
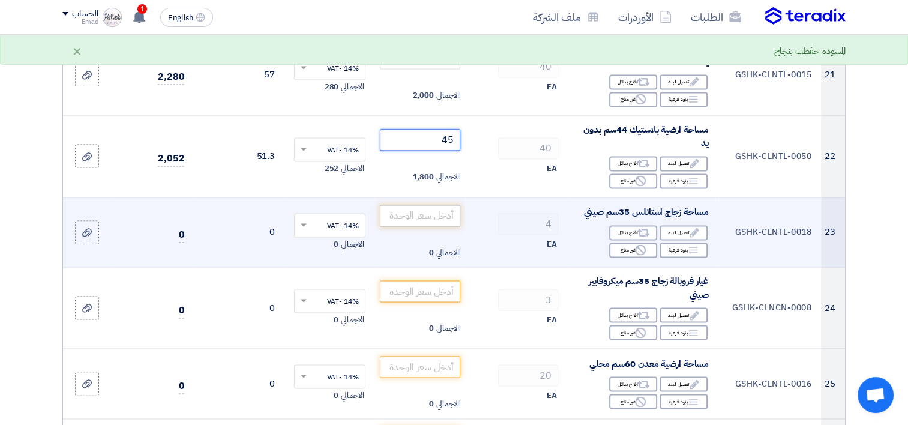
type input "45"
click at [444, 222] on input "number" at bounding box center [420, 216] width 81 height 22
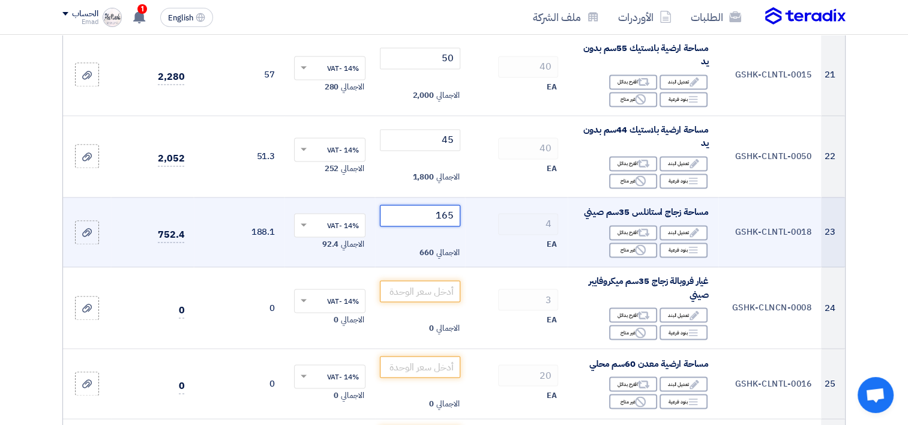
type input "165"
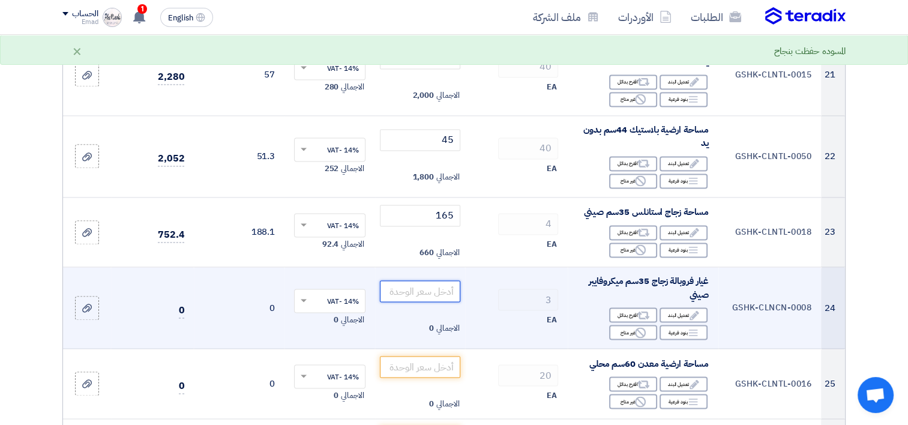
click at [442, 294] on input "number" at bounding box center [420, 291] width 81 height 22
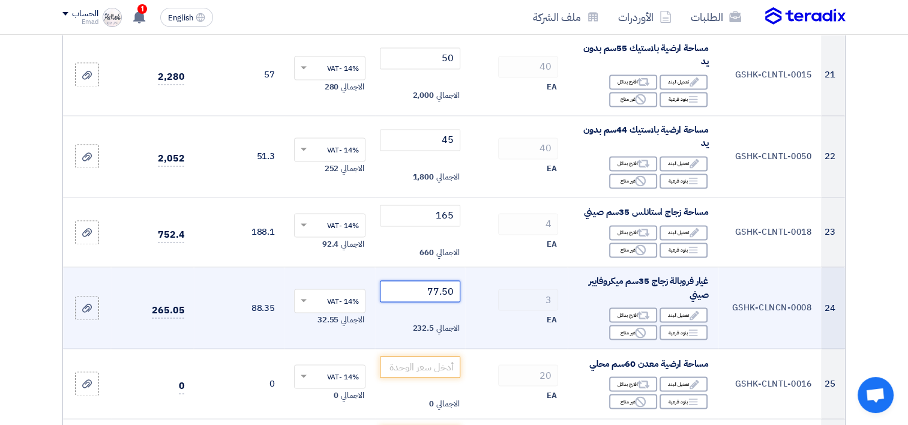
type input "77.50"
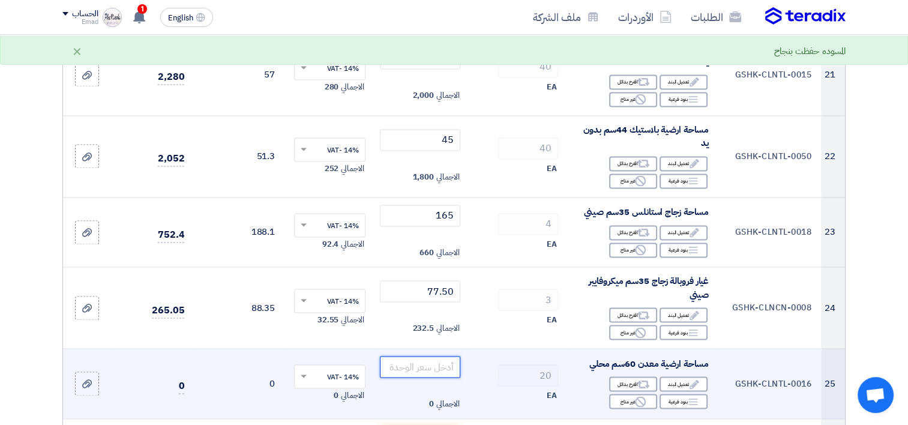
click at [441, 373] on input "number" at bounding box center [420, 367] width 81 height 22
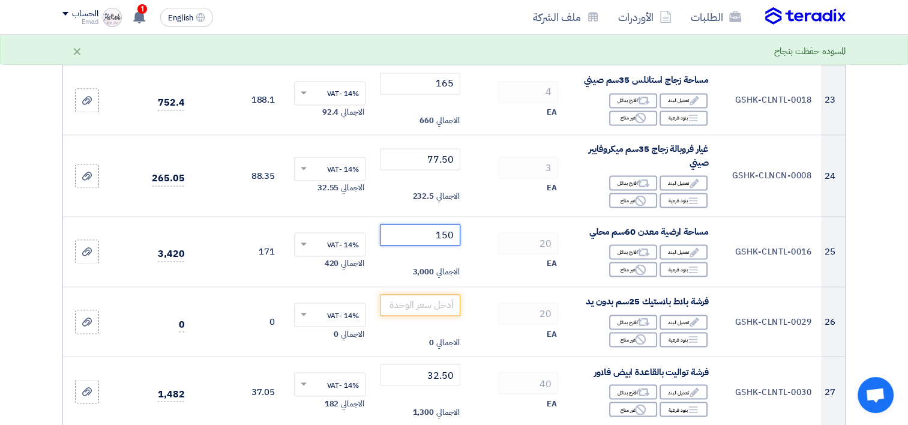
scroll to position [1960, 0]
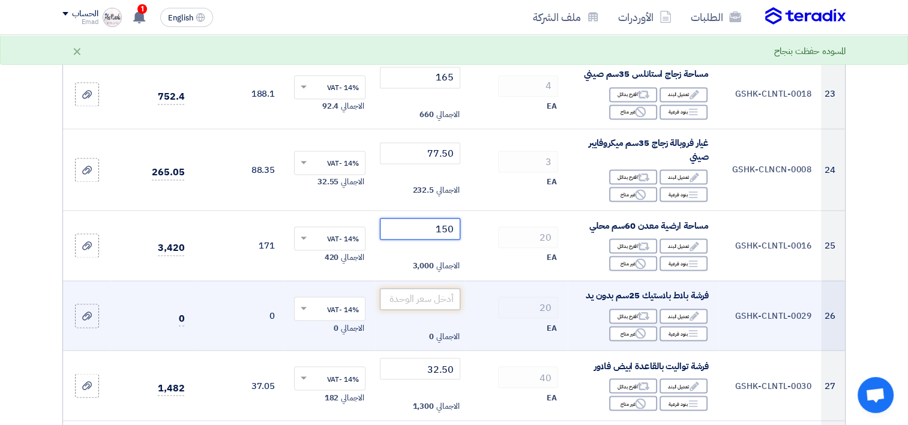
type input "150"
click at [431, 304] on input "number" at bounding box center [420, 299] width 81 height 22
type input "32.50"
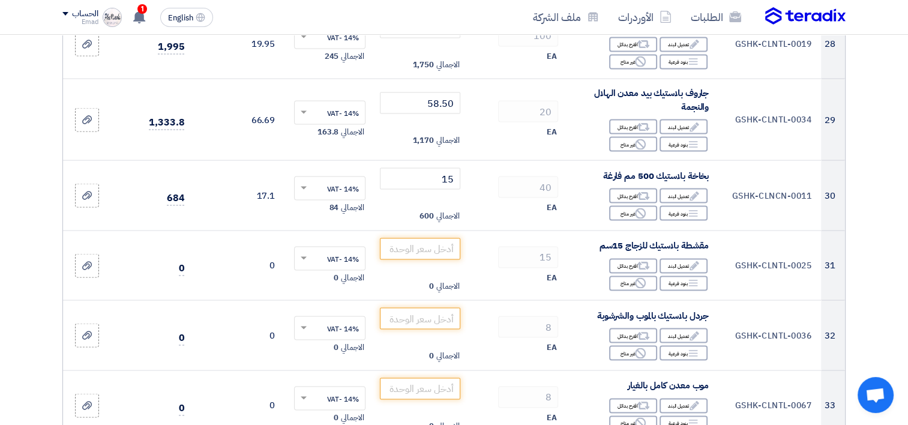
scroll to position [2383, 0]
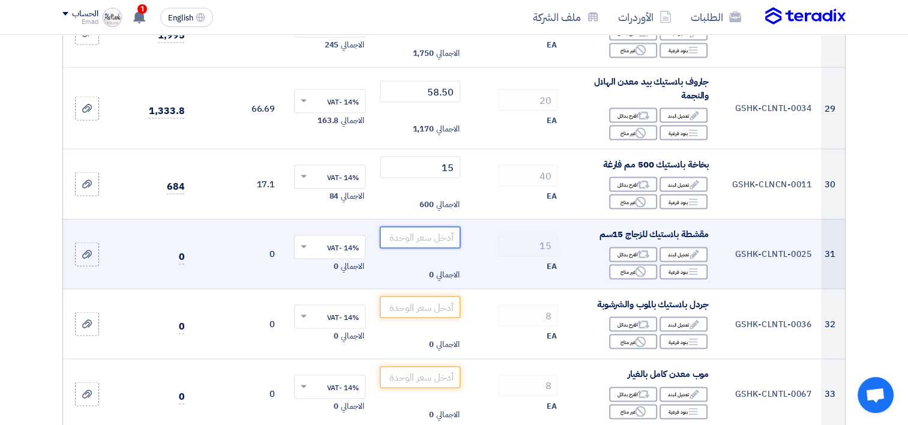
click at [439, 240] on input "number" at bounding box center [420, 238] width 81 height 22
type input "60"
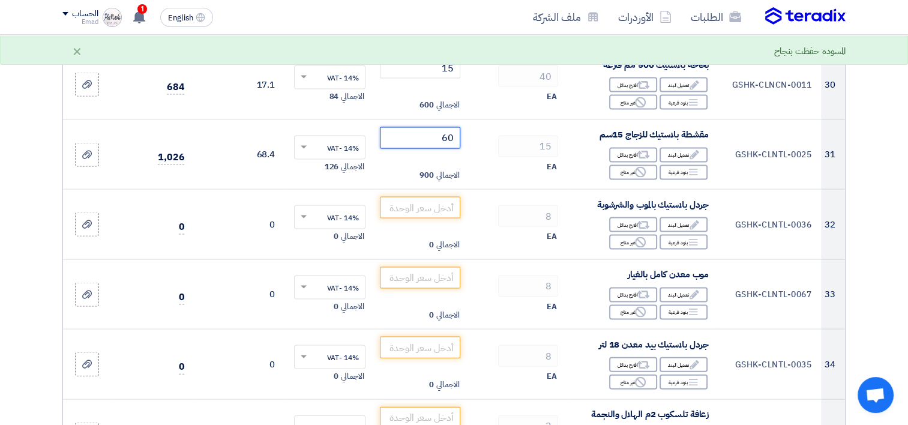
scroll to position [2494, 0]
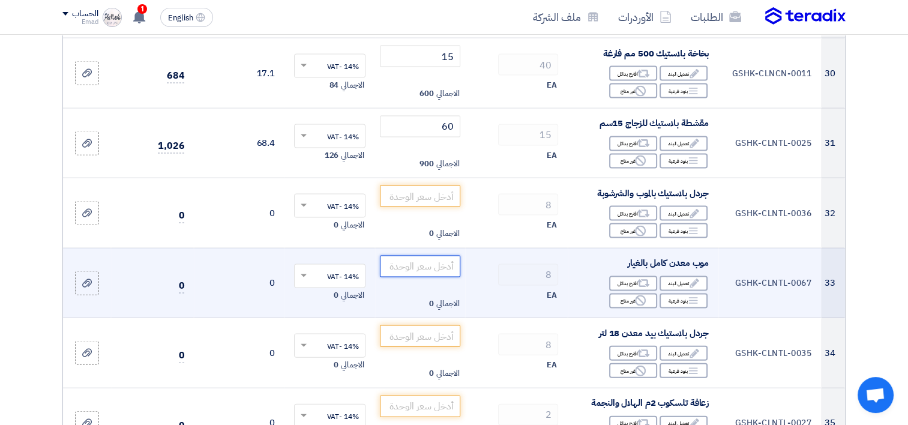
click at [439, 270] on input "number" at bounding box center [420, 267] width 81 height 22
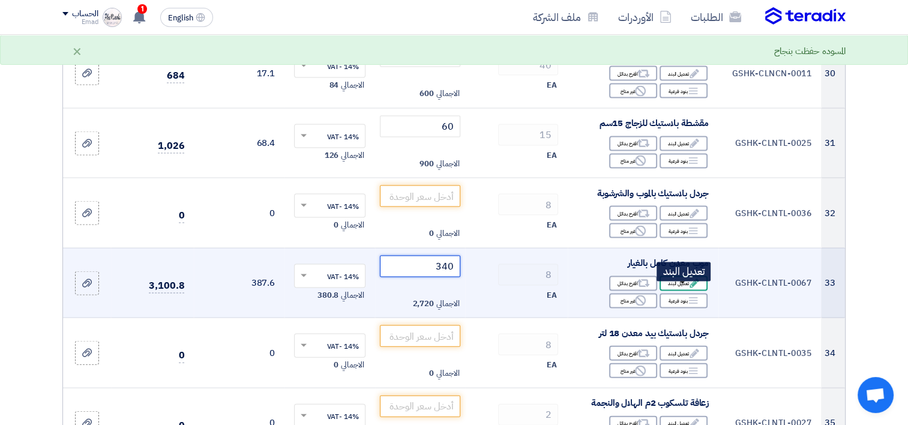
type input "340"
click at [682, 291] on div "Edit تعديل البند" at bounding box center [684, 283] width 48 height 15
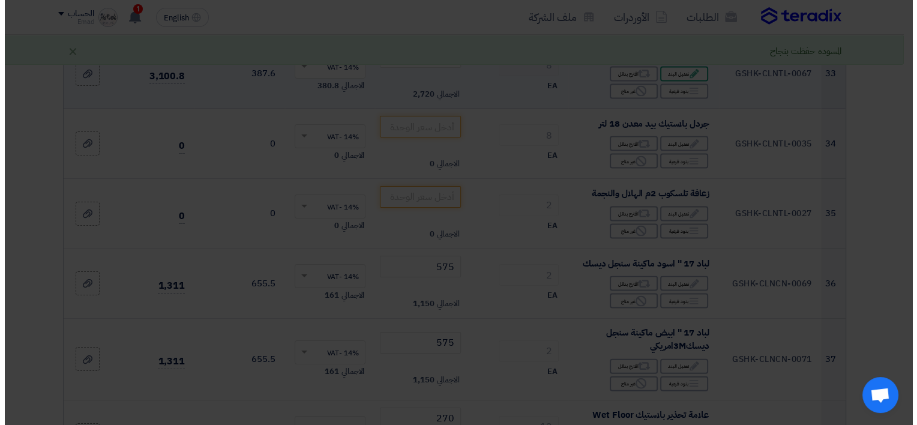
scroll to position [2284, 0]
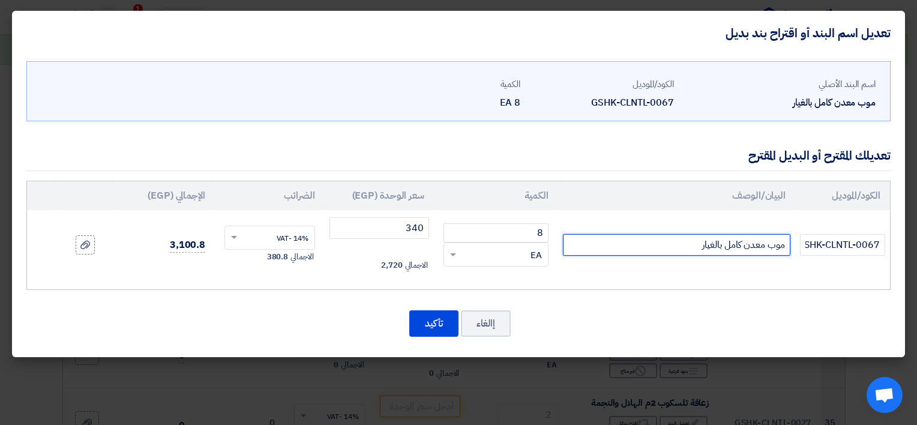
click at [678, 242] on input "موب معدن كامل بالغيار" at bounding box center [676, 245] width 227 height 22
type input "موب معدن كامل بالغيار ( غيار محلى )"
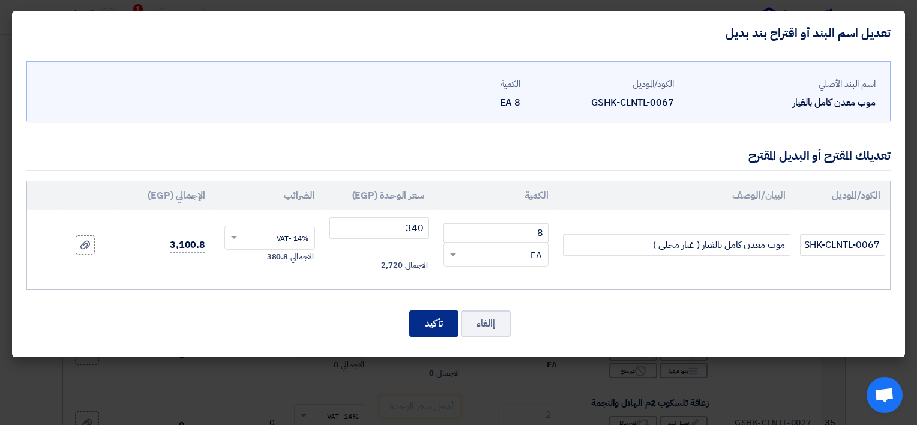
click at [432, 320] on button "تأكيد" at bounding box center [433, 323] width 49 height 26
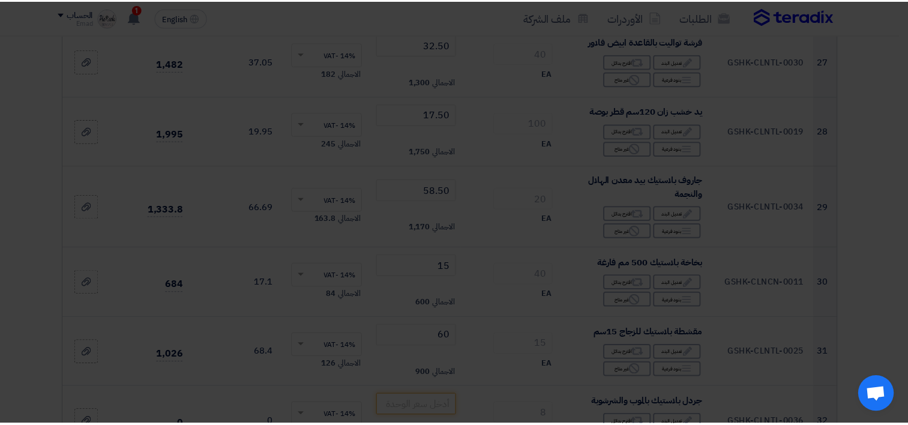
scroll to position [2494, 0]
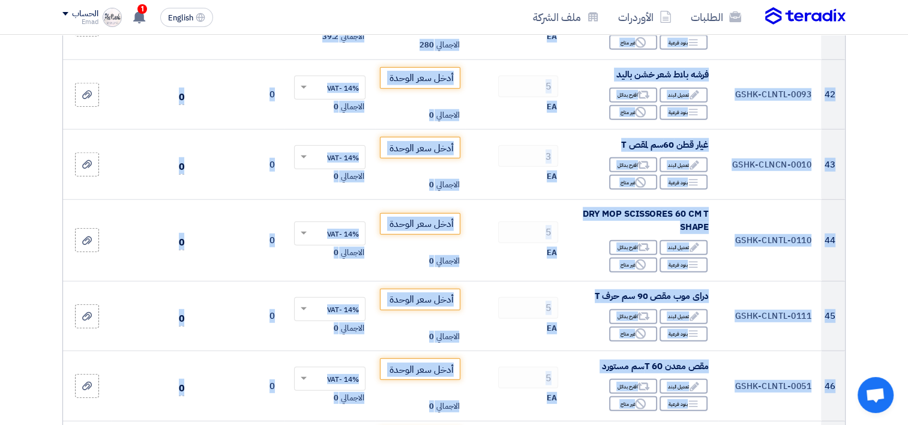
scroll to position [3358, 0]
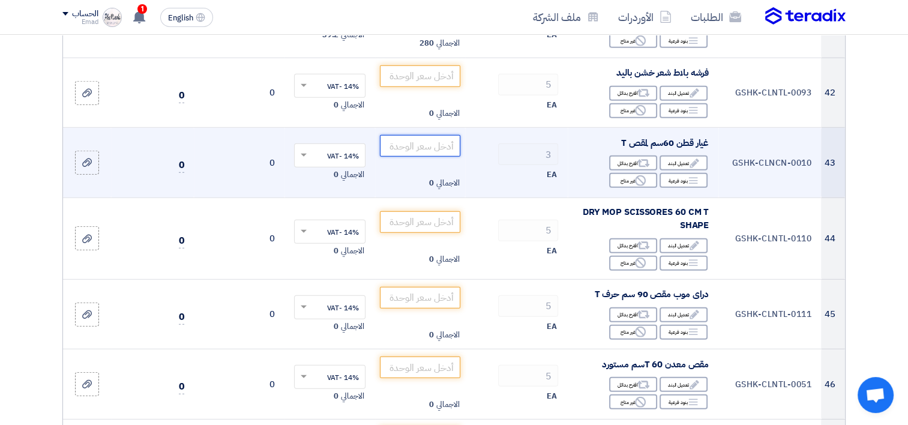
click at [437, 156] on input "number" at bounding box center [420, 146] width 81 height 22
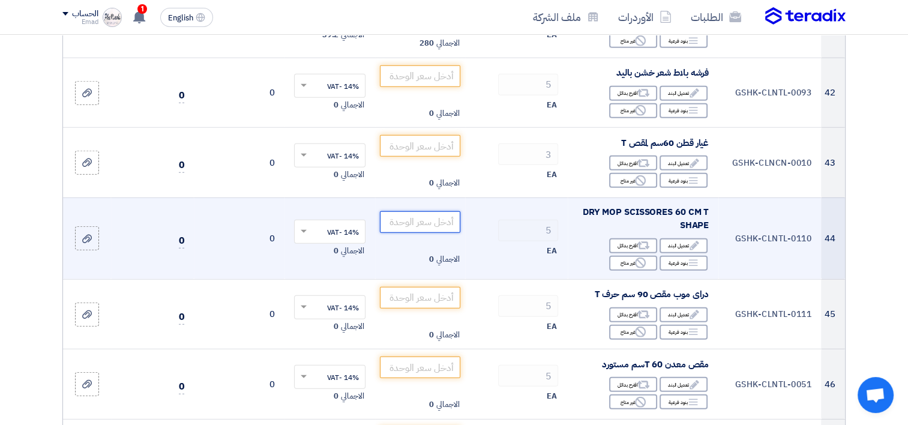
click at [440, 229] on input "number" at bounding box center [420, 222] width 81 height 22
type input "170"
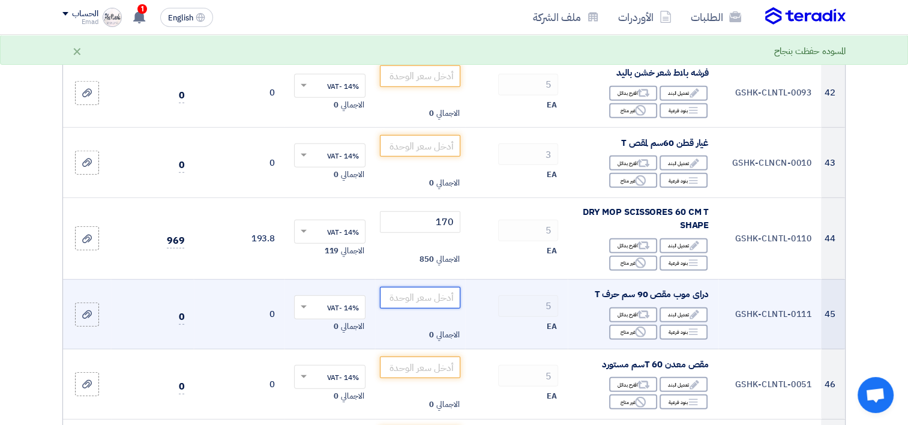
click at [433, 305] on input "number" at bounding box center [420, 298] width 81 height 22
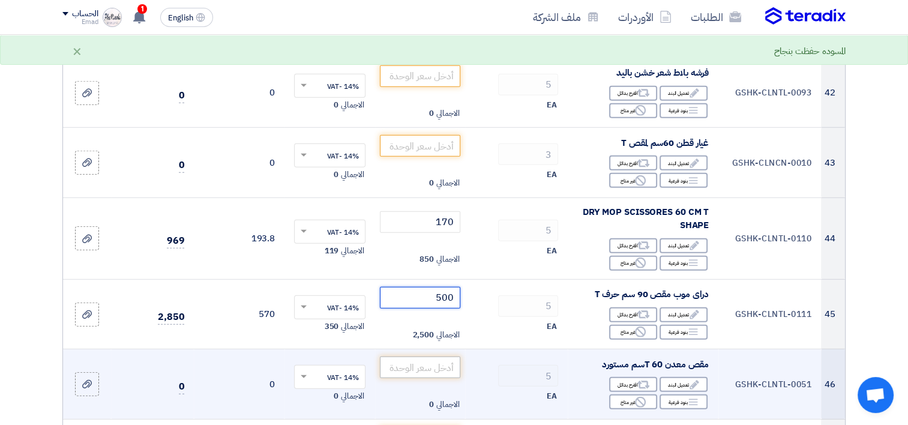
type input "500"
click at [432, 370] on input "number" at bounding box center [420, 367] width 81 height 22
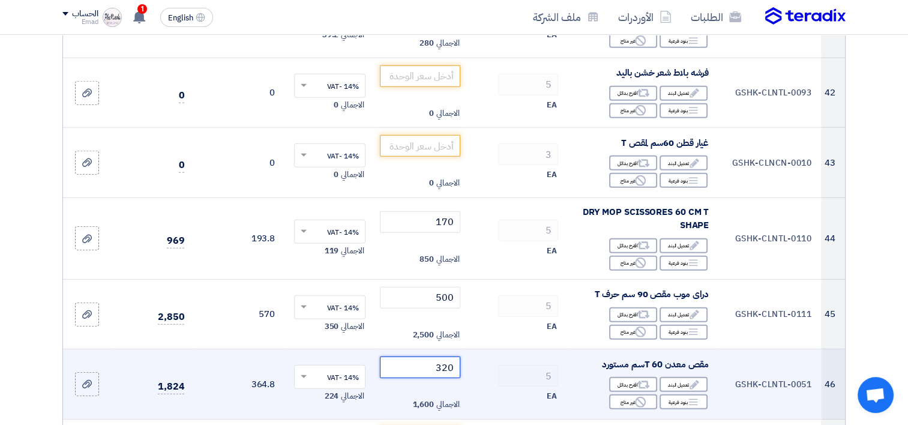
type input "320"
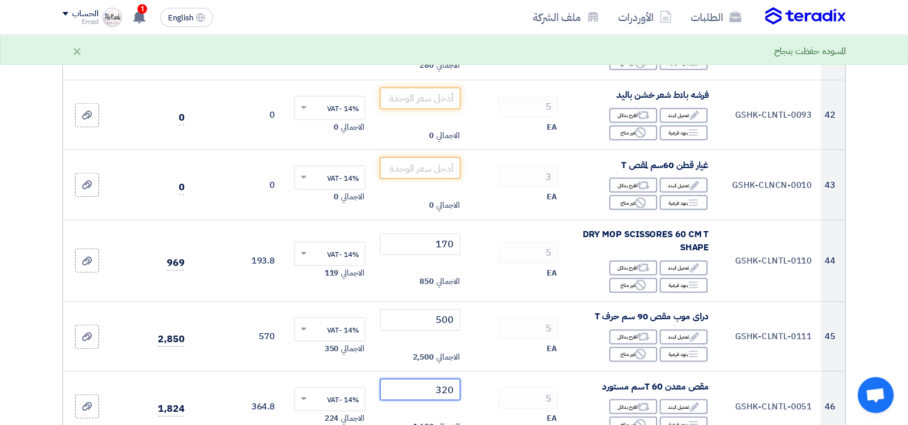
scroll to position [3330, 0]
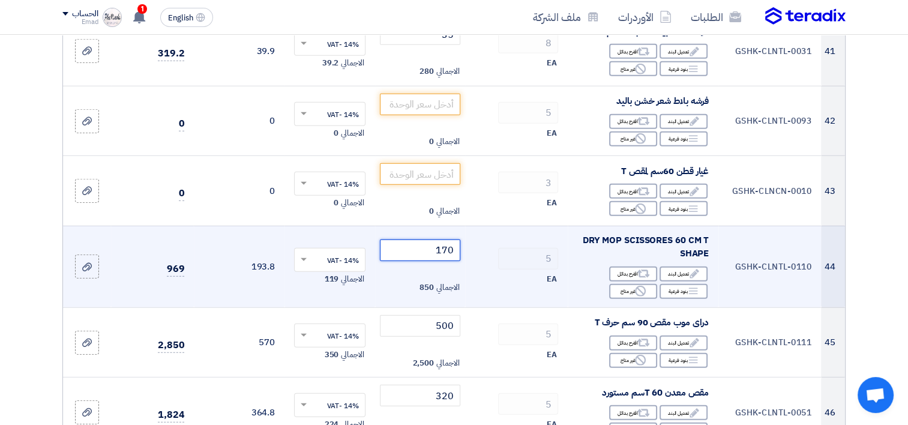
click at [435, 259] on input "170" at bounding box center [420, 250] width 81 height 22
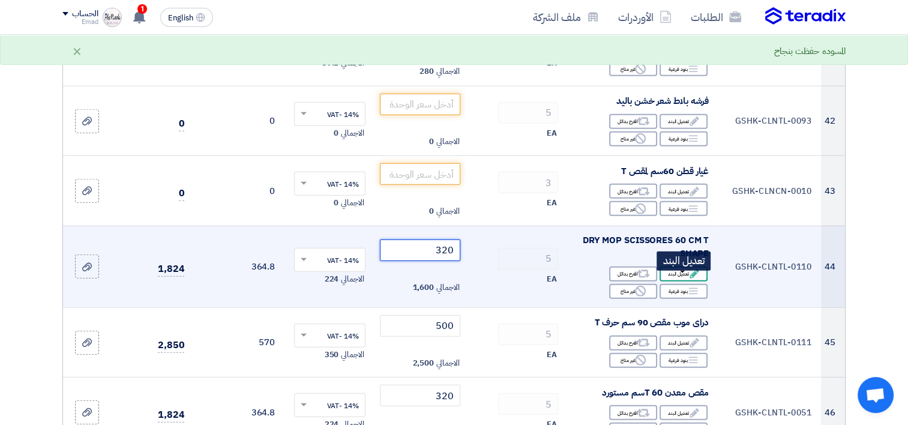
type input "320"
click at [684, 278] on div "Edit تعديل البند" at bounding box center [684, 273] width 48 height 15
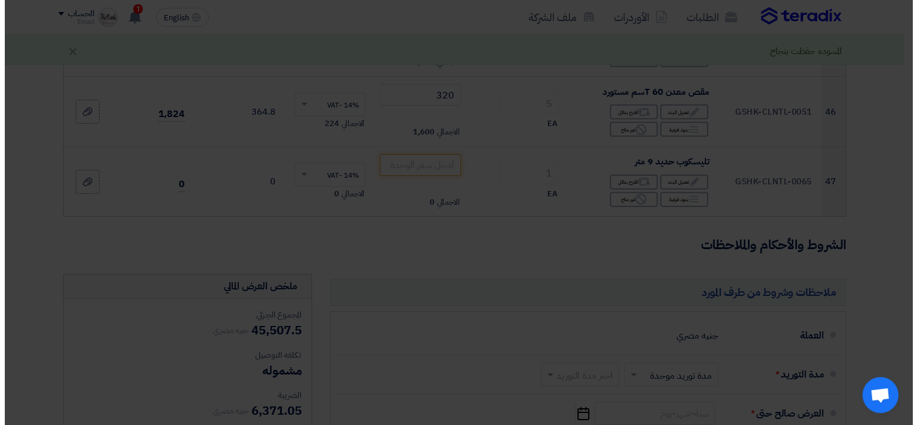
scroll to position [3030, 0]
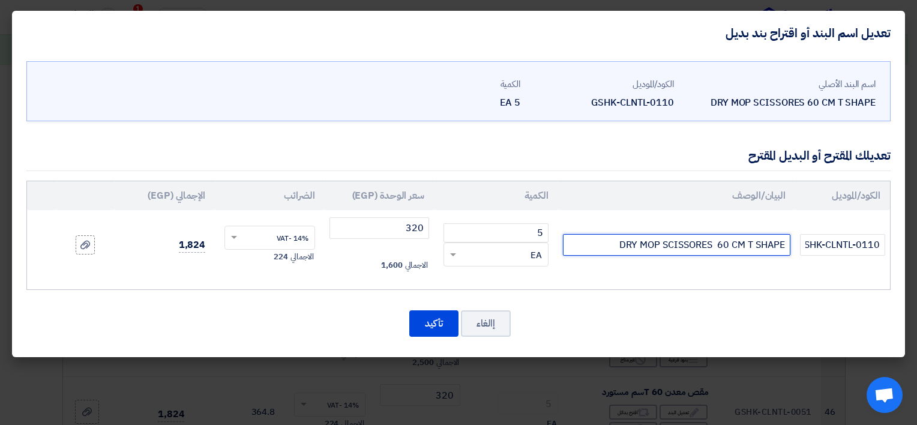
click at [681, 245] on input "DRY MOP SCISSORES 60 CM T SHAPE" at bounding box center [676, 245] width 227 height 22
type input "DRY MOP 60 CM T SHAPE"
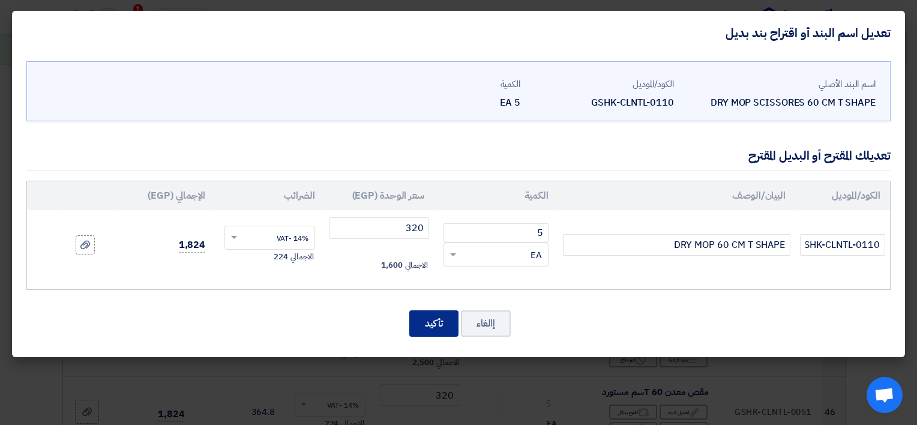
click at [441, 321] on button "تأكيد" at bounding box center [433, 323] width 49 height 26
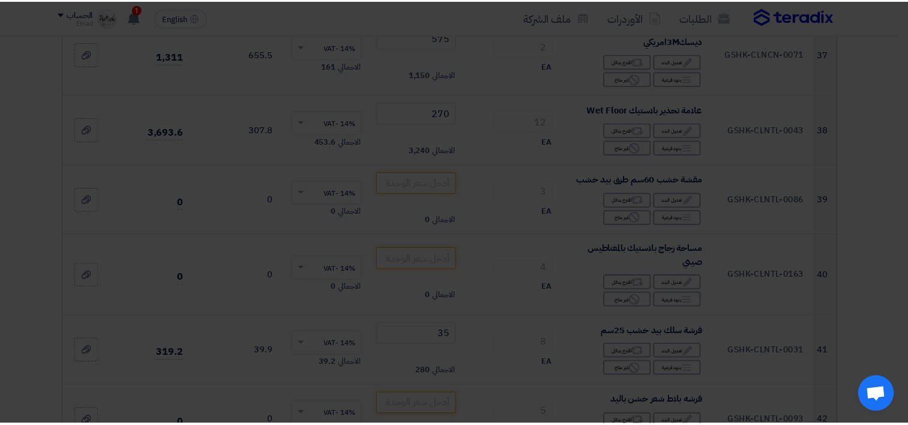
scroll to position [3330, 0]
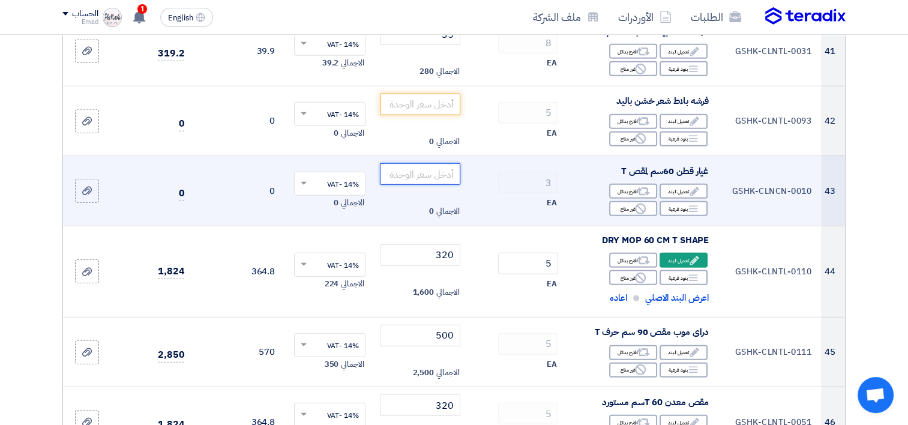
click at [411, 180] on input "number" at bounding box center [420, 174] width 81 height 22
type input "170"
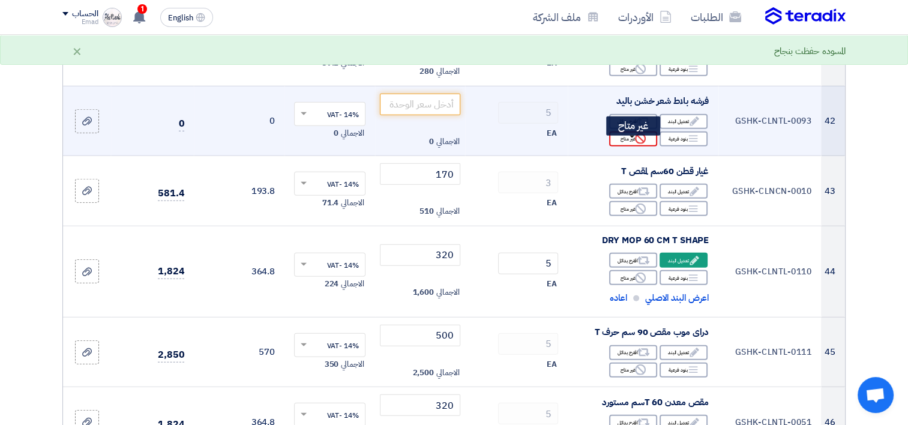
click at [637, 144] on use at bounding box center [640, 138] width 11 height 11
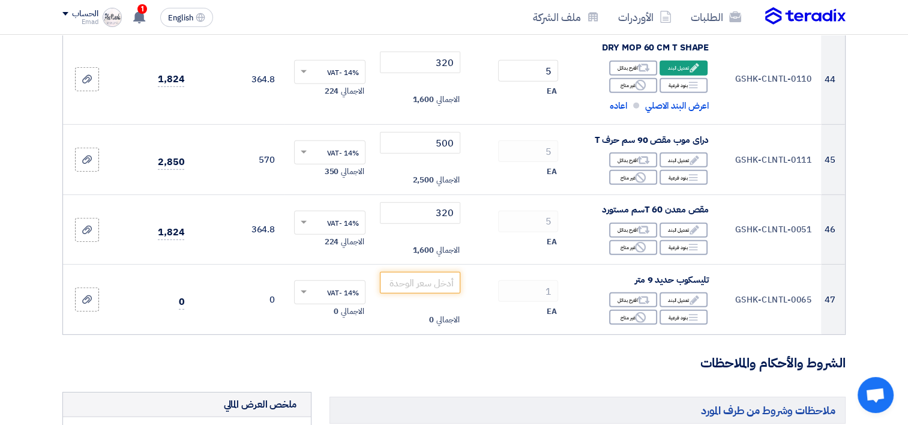
scroll to position [3549, 0]
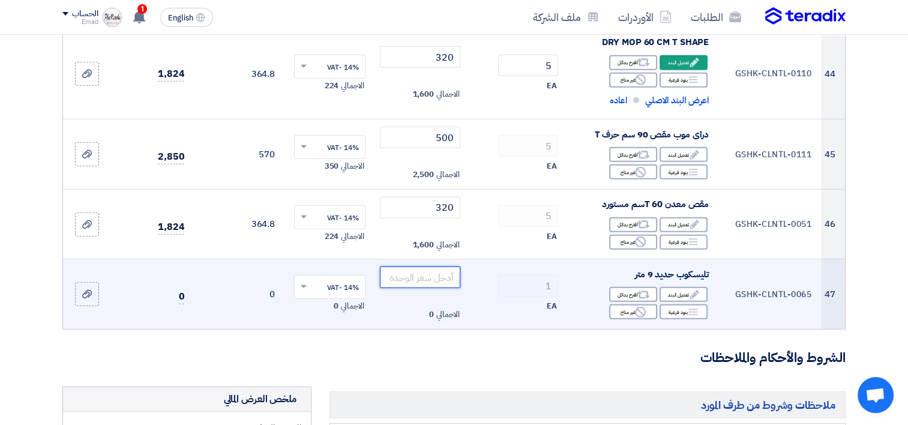
click at [448, 281] on input "number" at bounding box center [420, 277] width 81 height 22
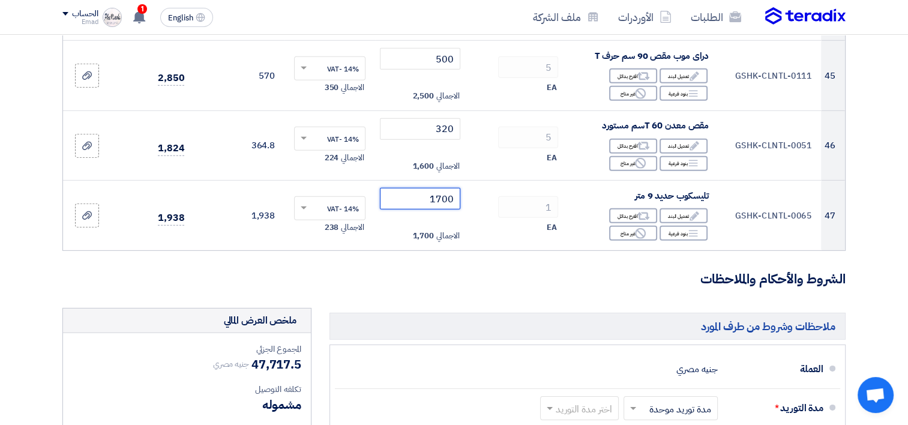
scroll to position [3623, 0]
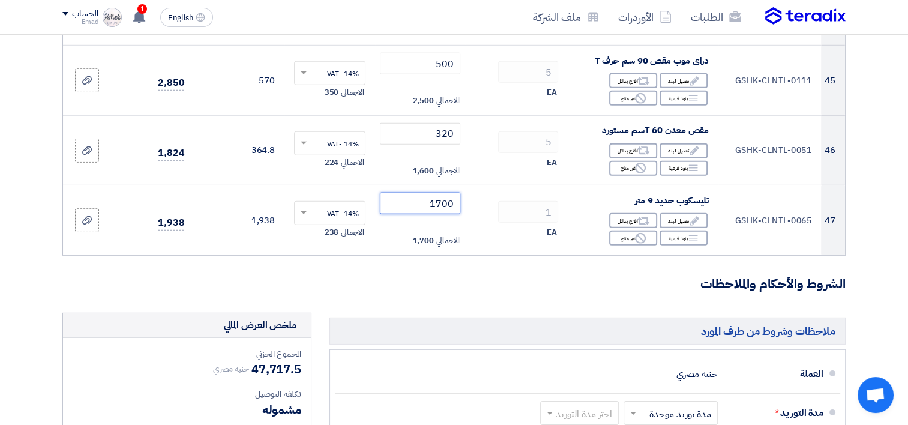
type input "1700"
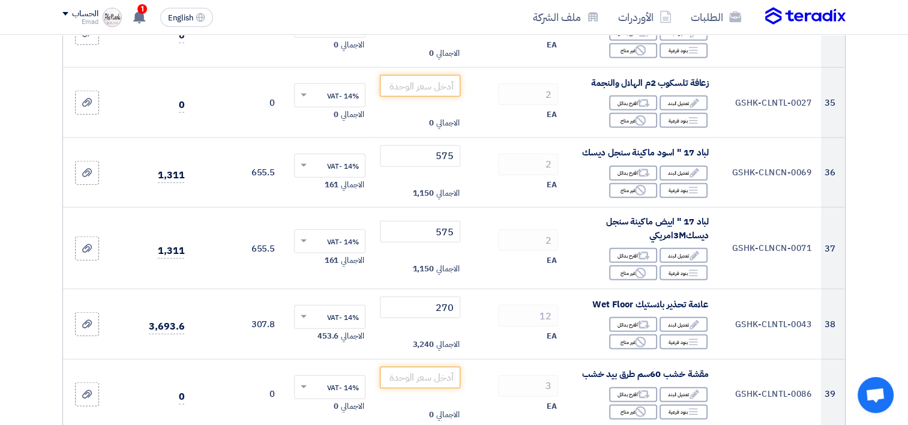
scroll to position [2852, 0]
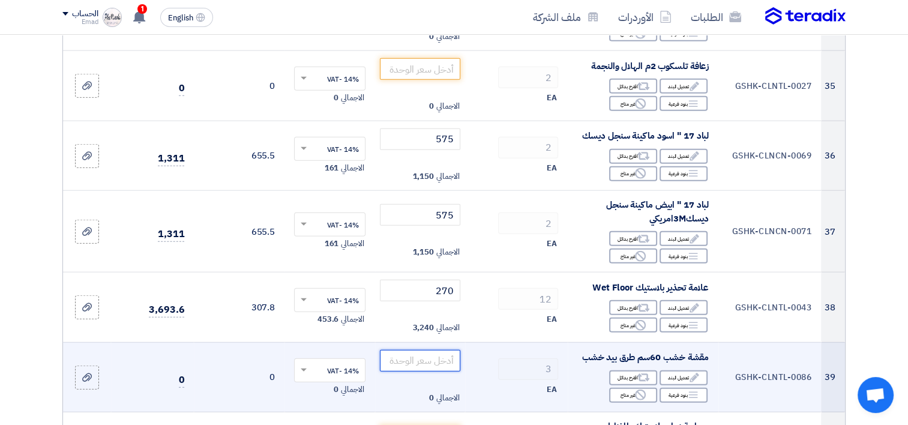
click at [430, 360] on input "number" at bounding box center [420, 361] width 81 height 22
type input "265"
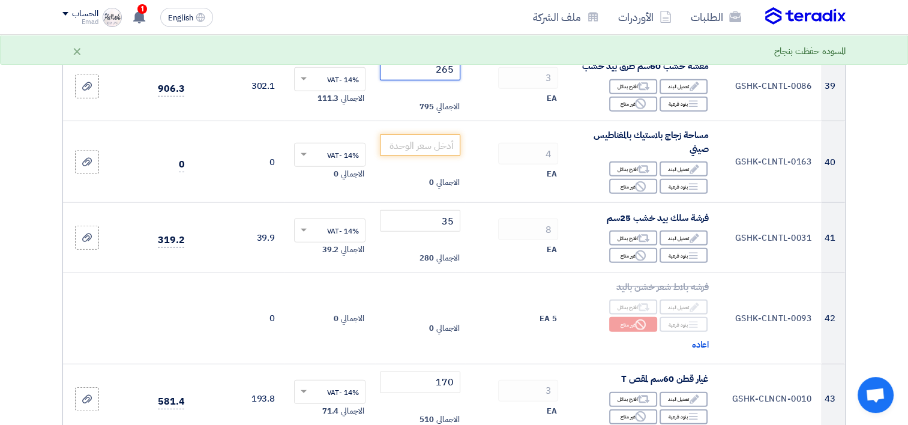
scroll to position [3166, 0]
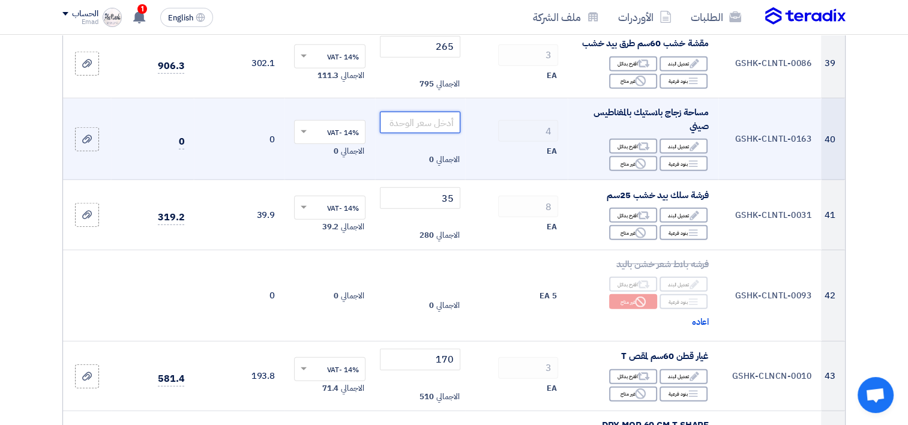
click at [427, 128] on input "number" at bounding box center [420, 123] width 81 height 22
type input "405"
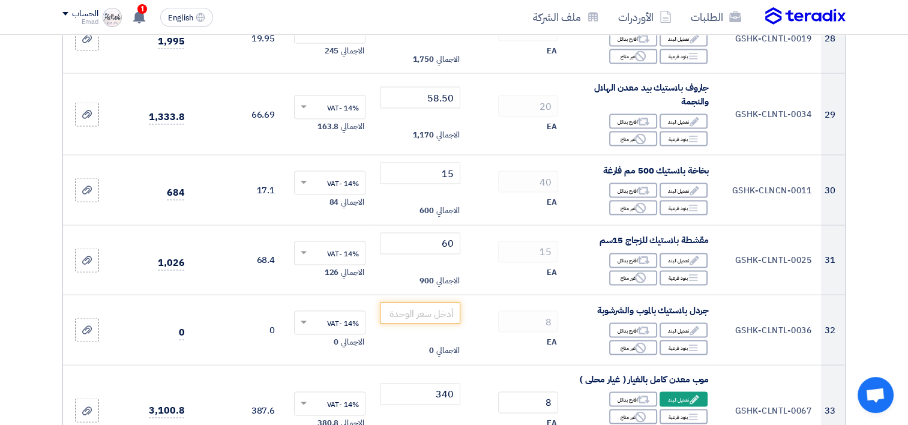
scroll to position [2401, 0]
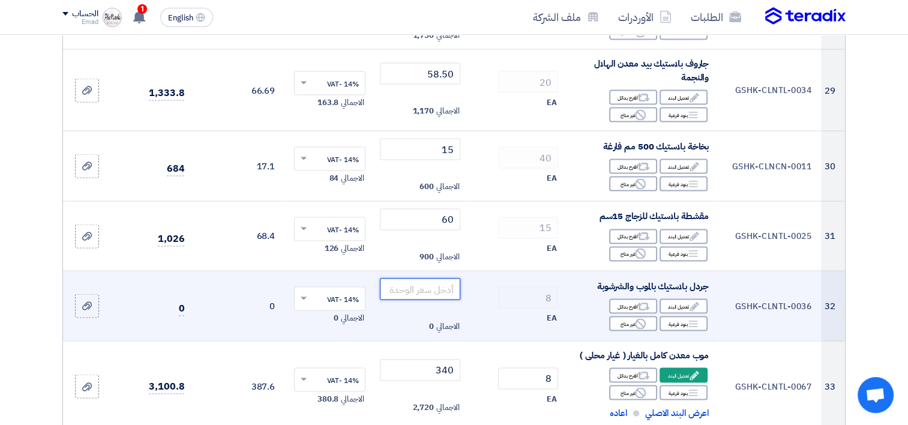
click at [444, 295] on input "number" at bounding box center [420, 289] width 81 height 22
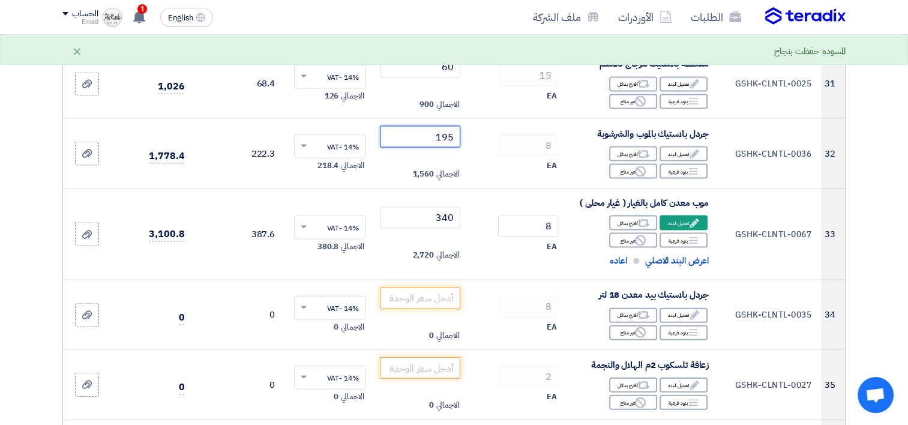
scroll to position [2569, 0]
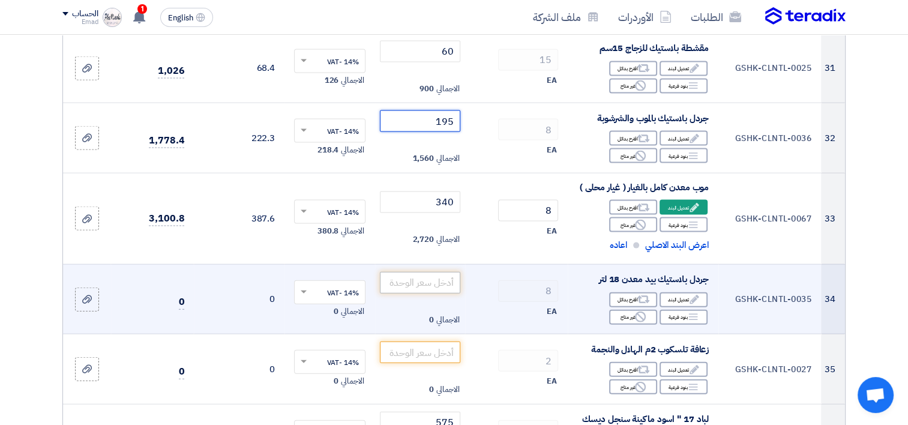
type input "195"
click at [439, 287] on input "number" at bounding box center [420, 283] width 81 height 22
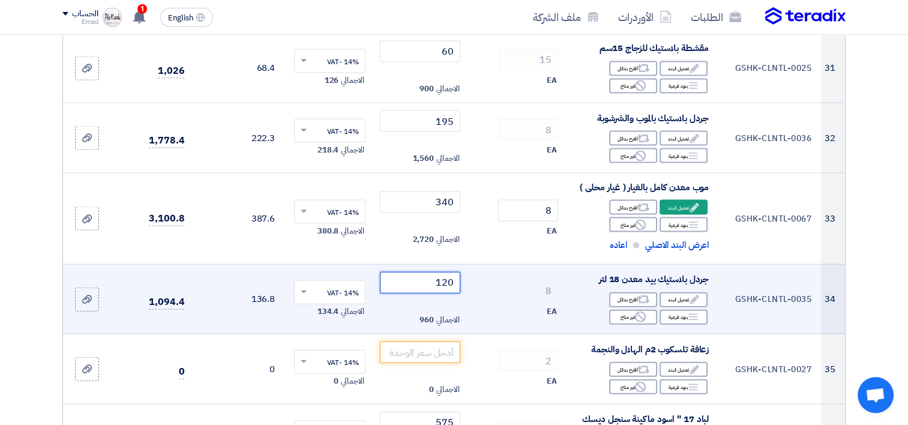
type input "120"
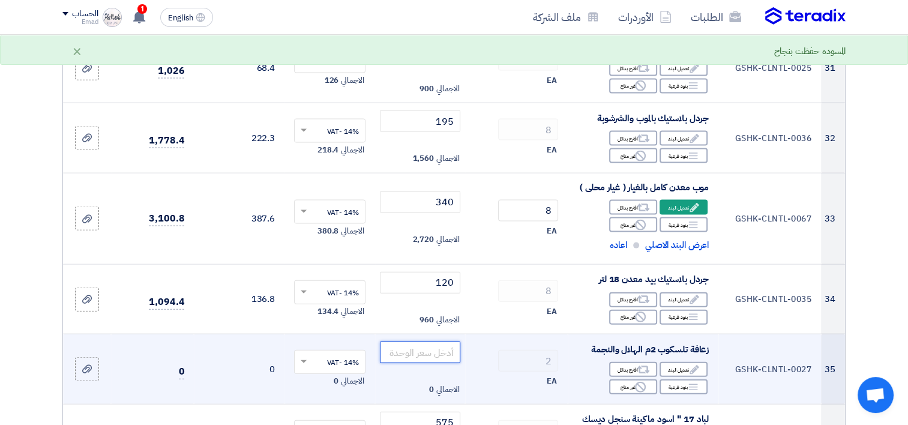
click at [411, 356] on input "number" at bounding box center [420, 352] width 81 height 22
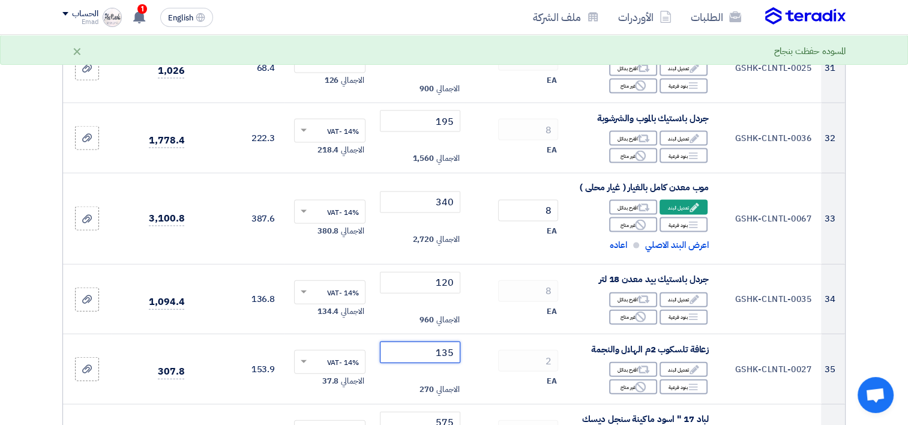
type input "135"
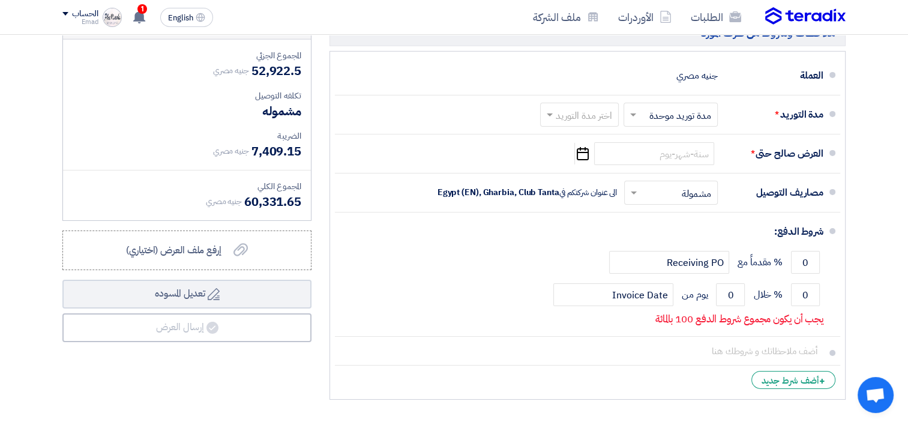
scroll to position [3937, 0]
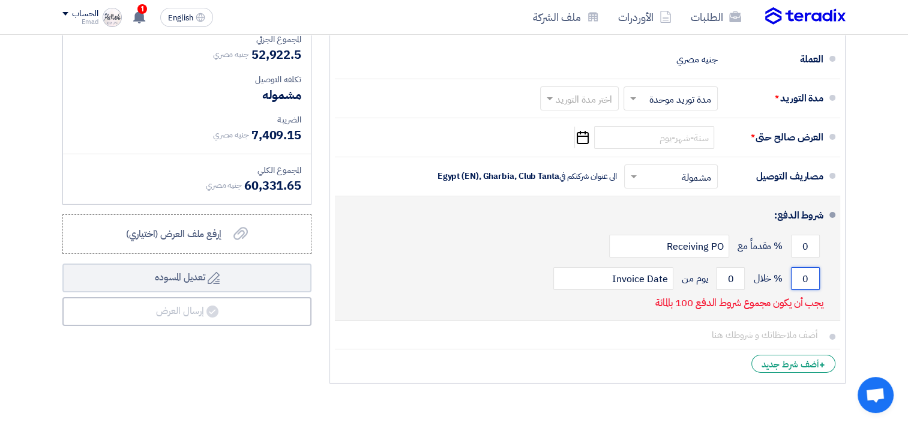
click at [799, 283] on input "0" at bounding box center [805, 278] width 29 height 23
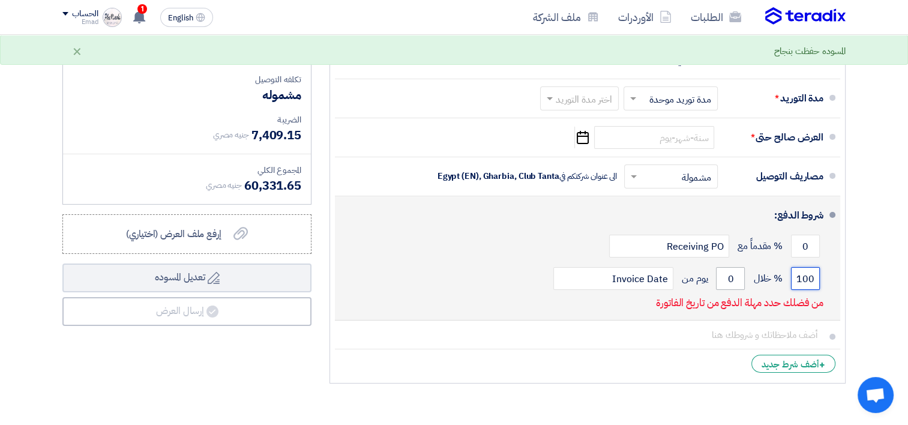
type input "100"
click at [732, 286] on input "0" at bounding box center [730, 278] width 29 height 23
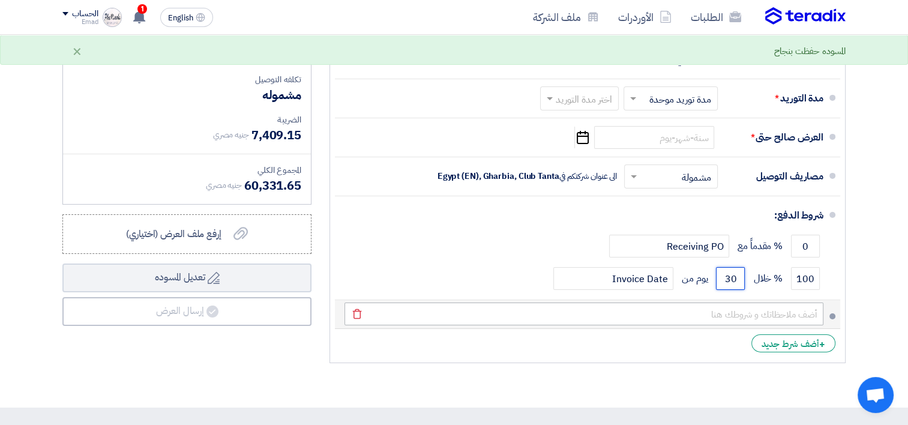
type input "30"
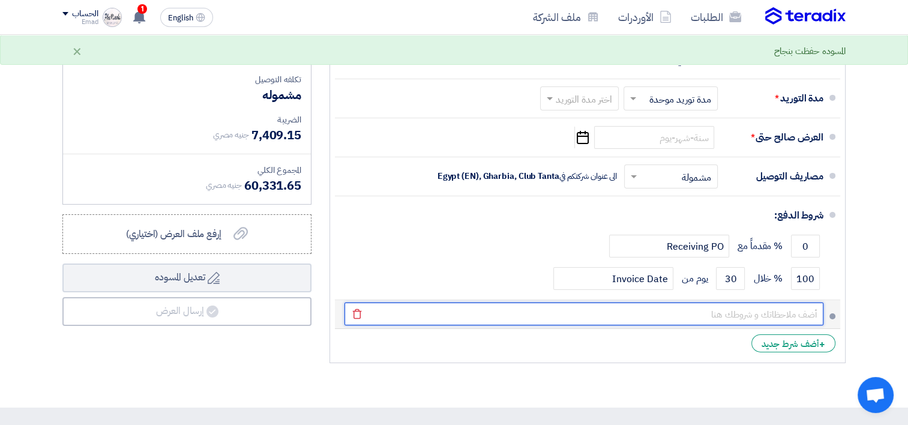
click at [730, 317] on input "text" at bounding box center [583, 313] width 479 height 23
type input "فى حالة تغيير أسعار الصرف أو المحروقات أو الخامات . يتم تعديل الأسعار بنفس نسبة…"
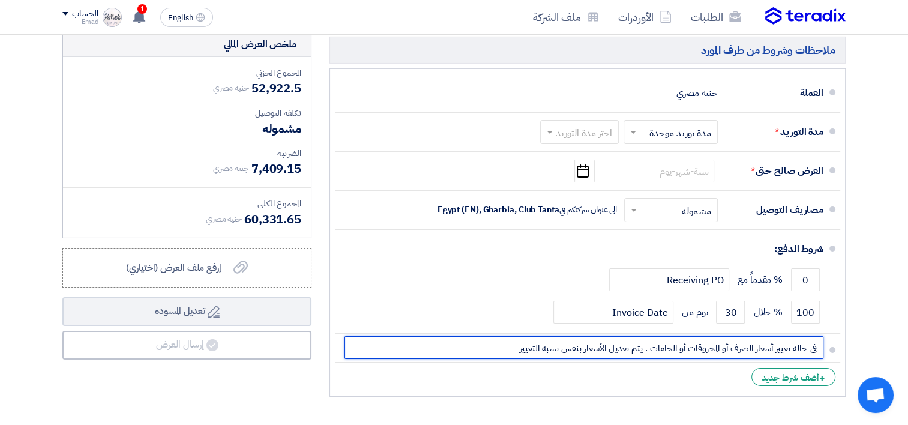
scroll to position [3908, 0]
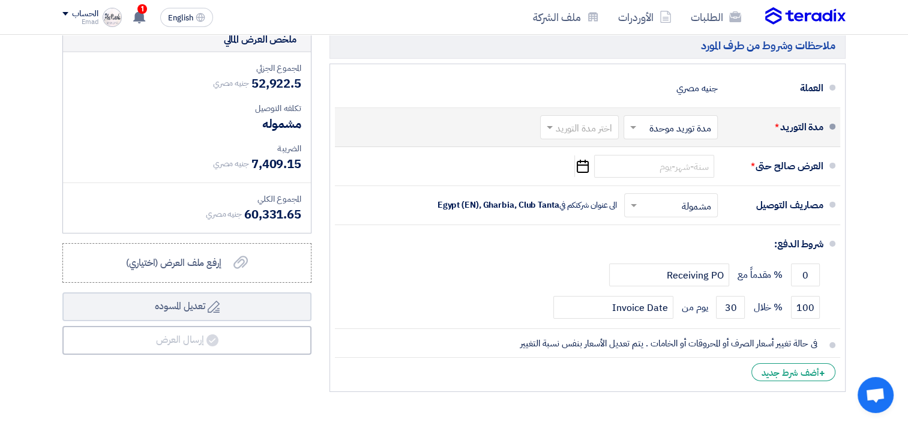
click at [606, 135] on input "text" at bounding box center [577, 128] width 73 height 17
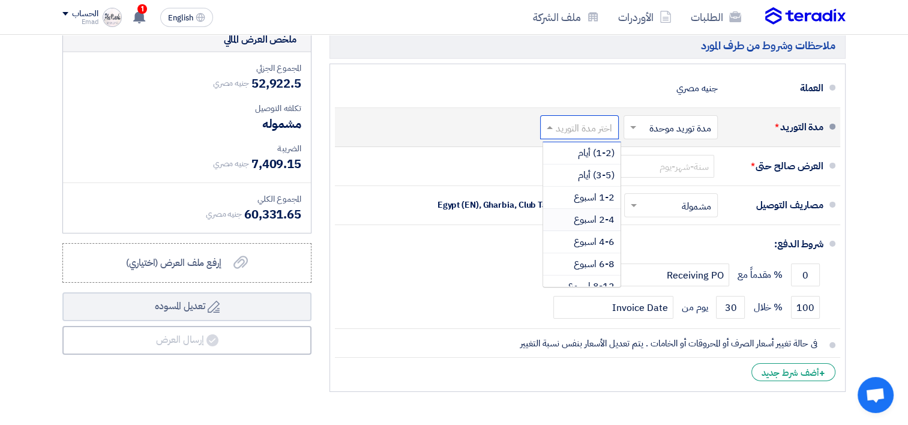
click at [606, 221] on span "2-4 اسبوع" at bounding box center [594, 219] width 41 height 14
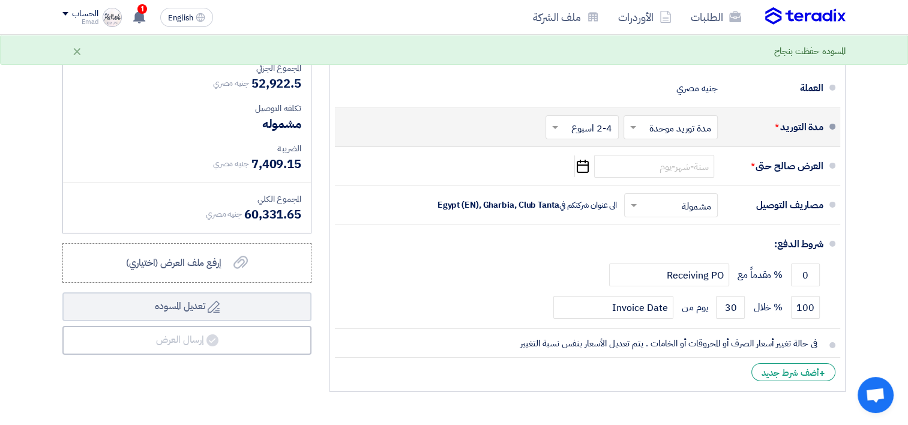
click at [597, 134] on input "text" at bounding box center [579, 128] width 67 height 17
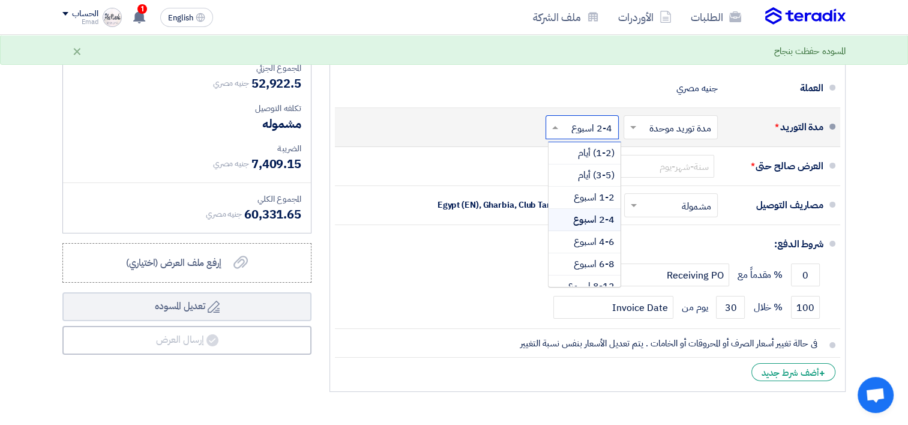
click at [603, 223] on span "2-4 اسبوع" at bounding box center [593, 219] width 41 height 14
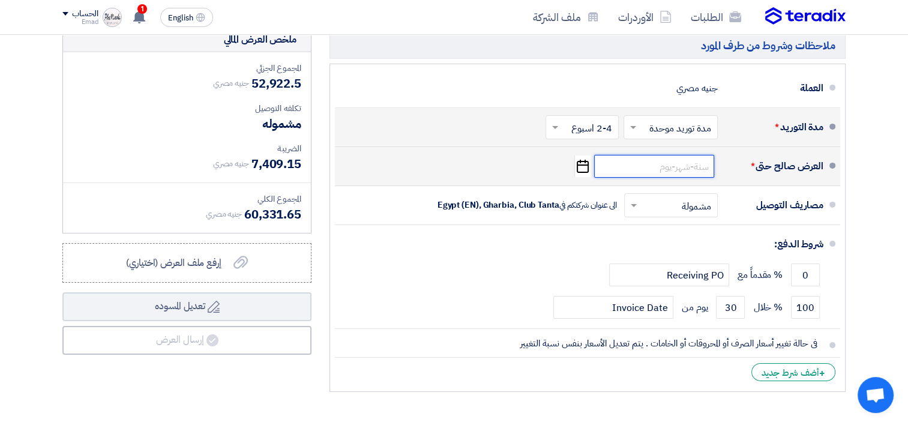
click at [663, 169] on input at bounding box center [654, 166] width 120 height 23
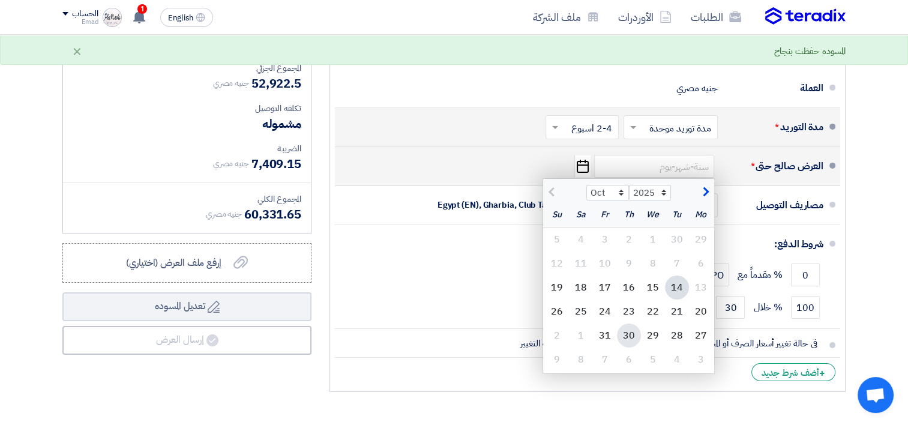
click at [628, 340] on div "30" at bounding box center [629, 335] width 24 height 24
type input "[DATE]"
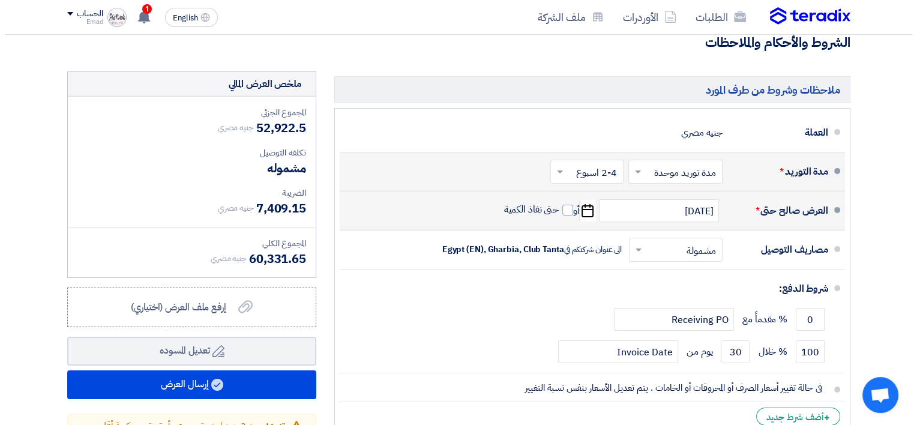
scroll to position [3865, 0]
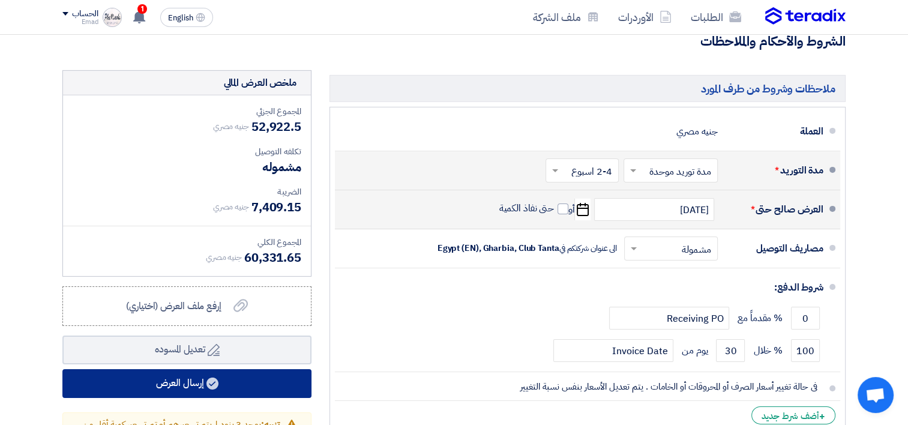
click at [262, 389] on button "إرسال العرض" at bounding box center [186, 383] width 249 height 29
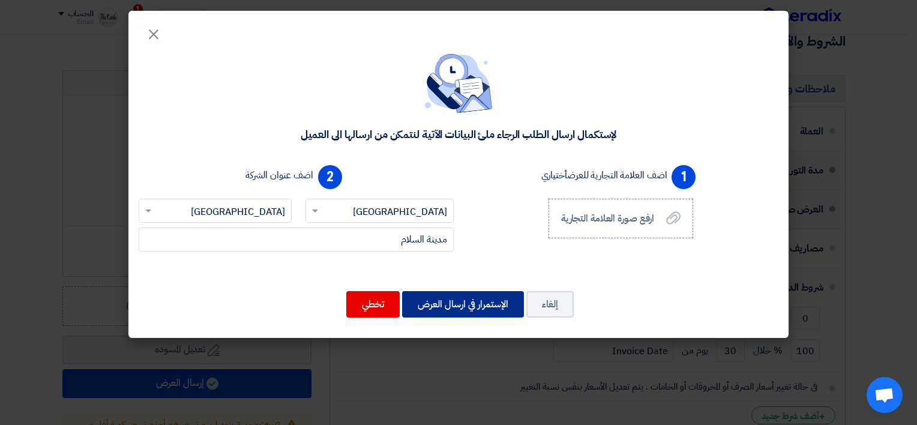
click at [442, 300] on button "الإستمرار في ارسال العرض" at bounding box center [463, 304] width 122 height 26
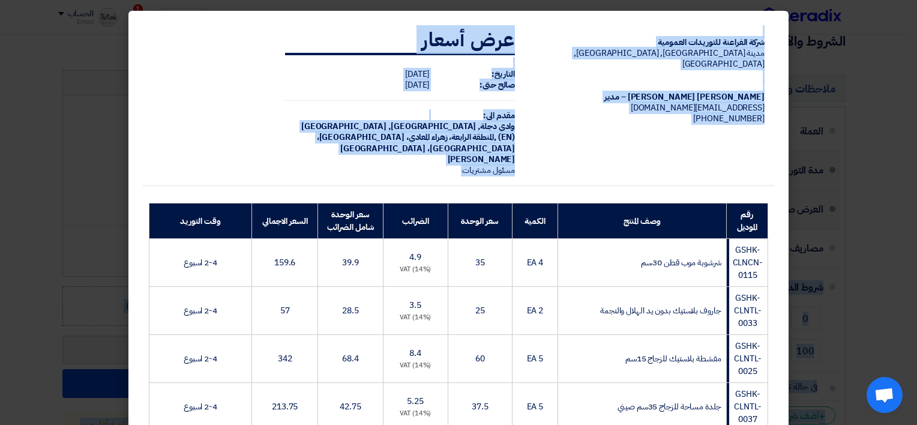
drag, startPoint x: 916, startPoint y: 212, endPoint x: 916, endPoint y: 317, distance: 104.4
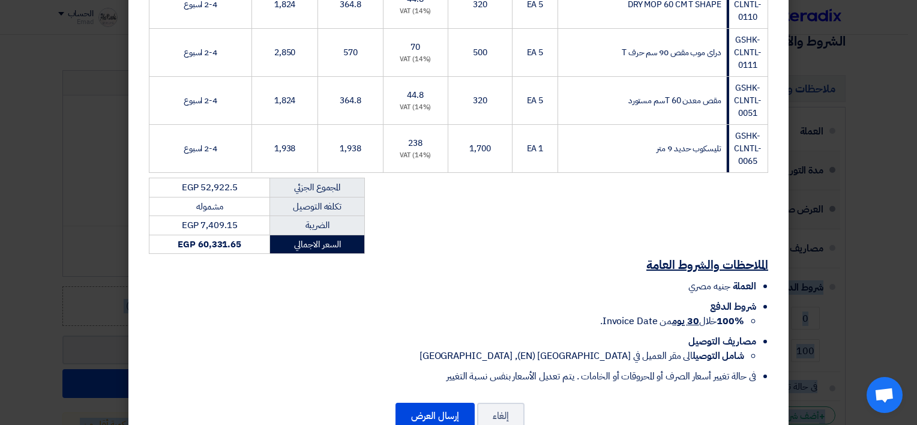
scroll to position [2339, 0]
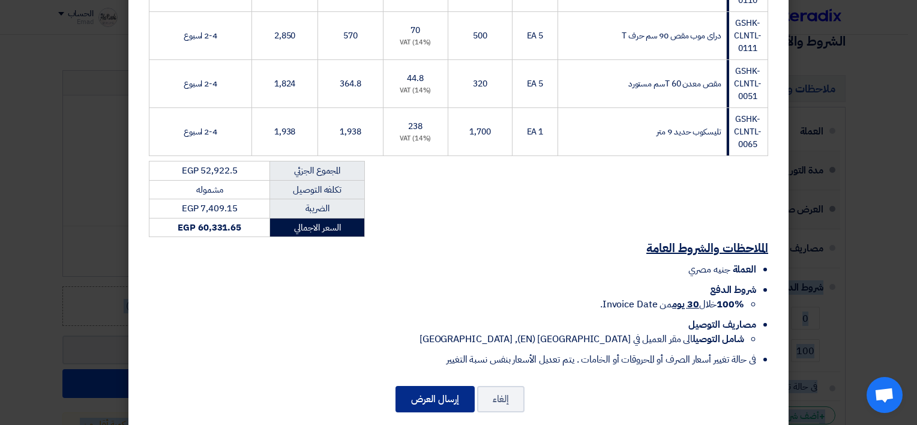
click at [425, 387] on button "إرسال العرض" at bounding box center [435, 399] width 79 height 26
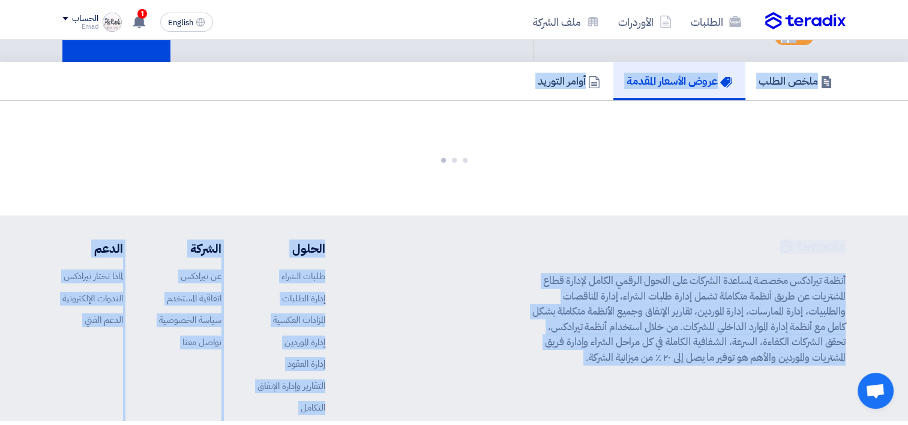
scroll to position [2736, 0]
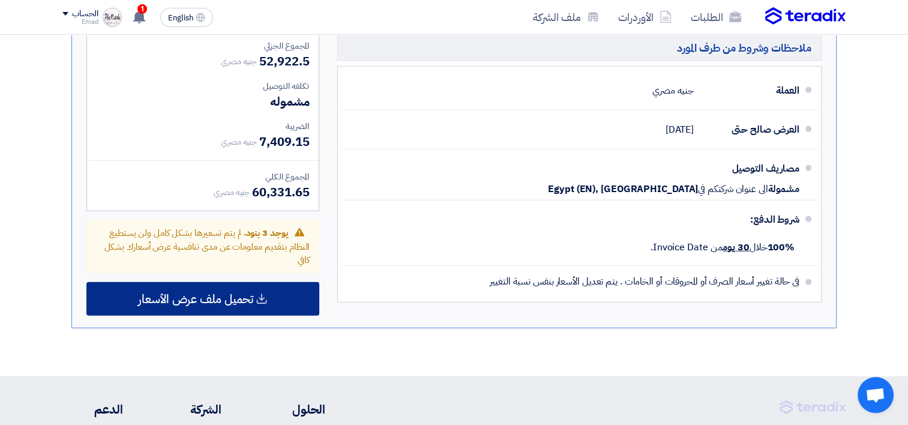
click at [237, 293] on span "تحميل ملف عرض الأسعار" at bounding box center [195, 298] width 115 height 11
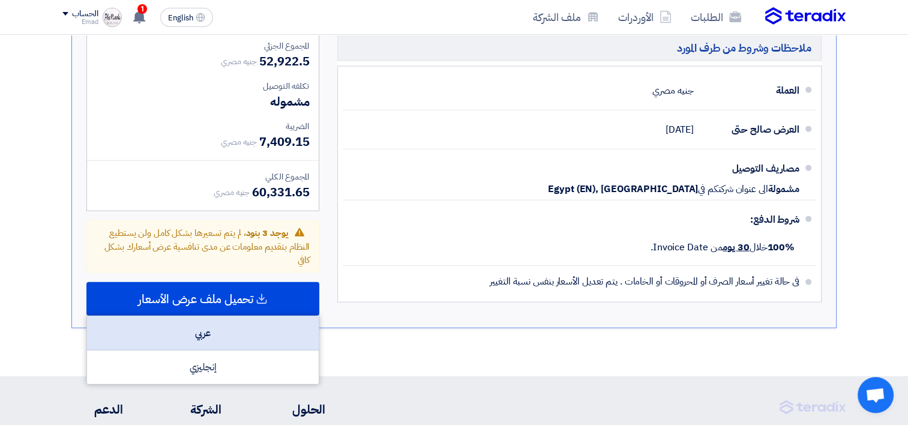
click at [238, 316] on div "عربي" at bounding box center [203, 333] width 232 height 34
